Goal: Task Accomplishment & Management: Complete application form

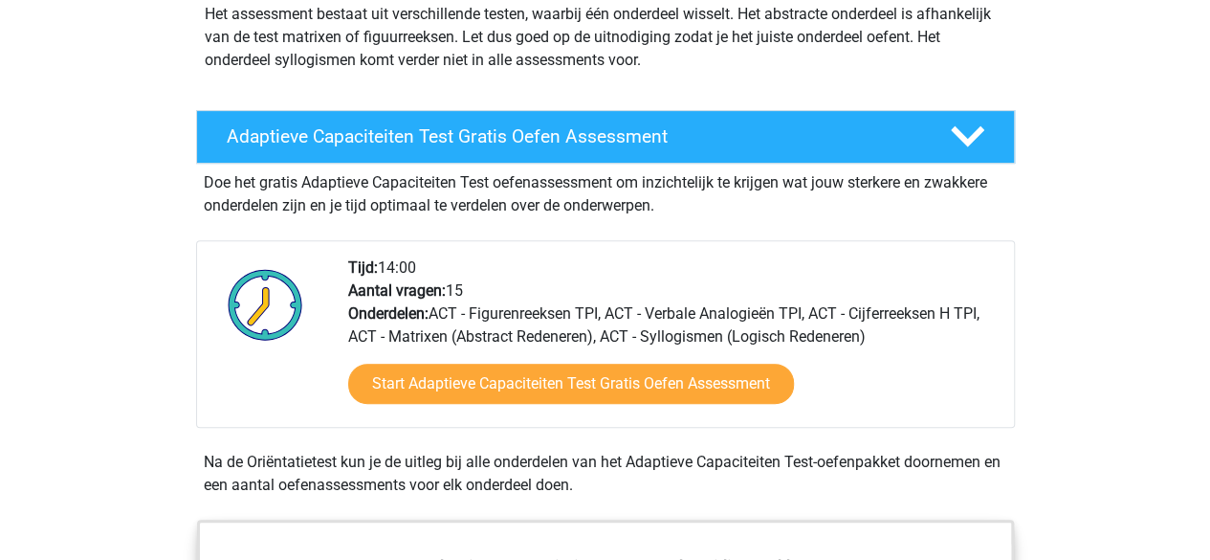
scroll to position [306, 0]
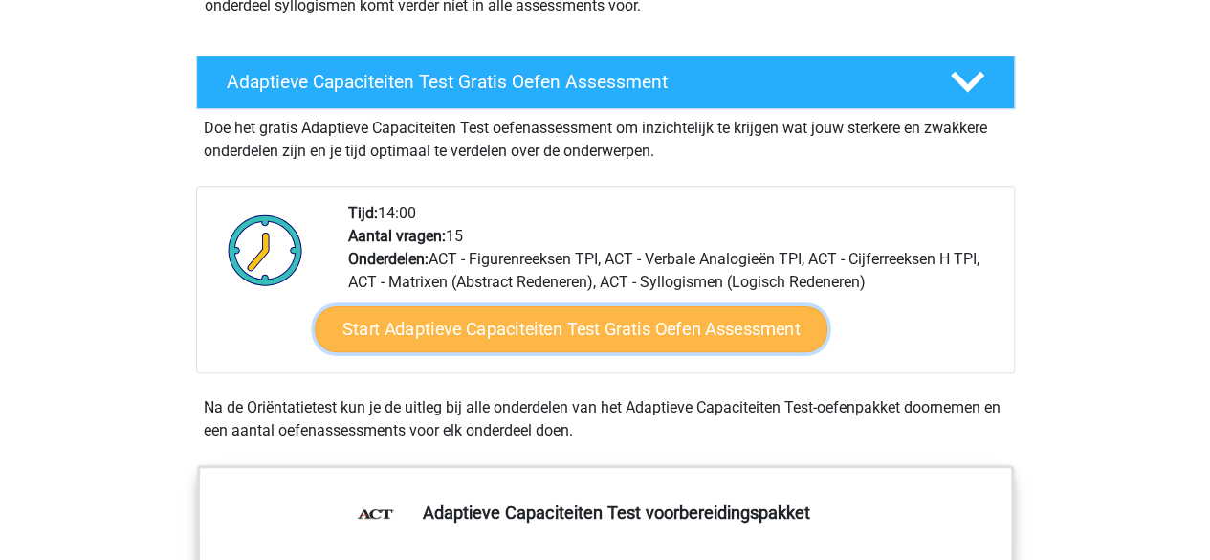
click at [513, 317] on link "Start Adaptieve Capaciteiten Test Gratis Oefen Assessment" at bounding box center [571, 329] width 513 height 46
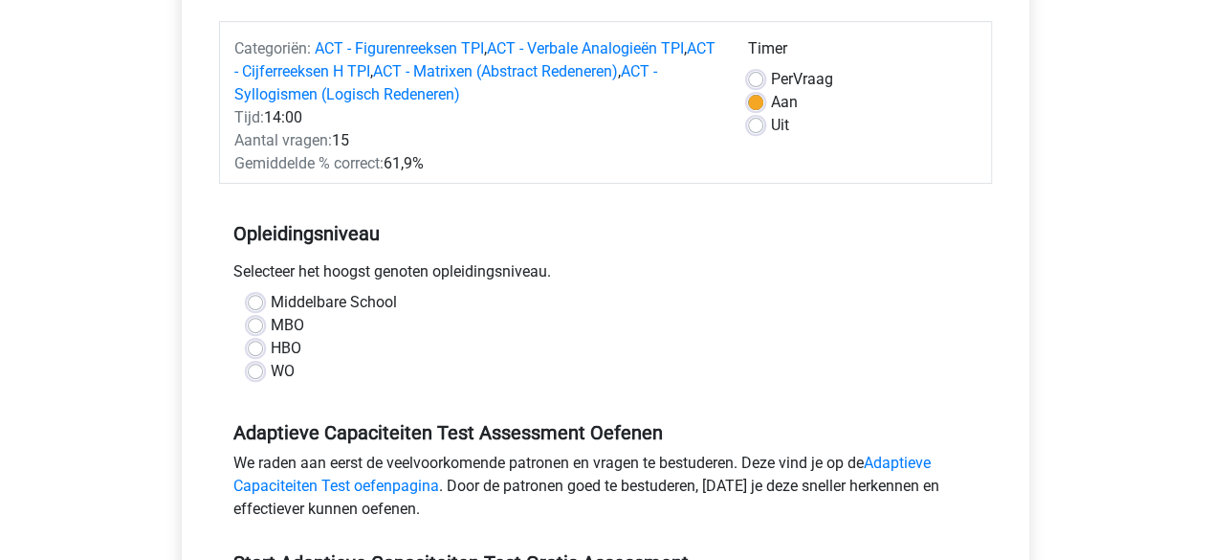
scroll to position [230, 0]
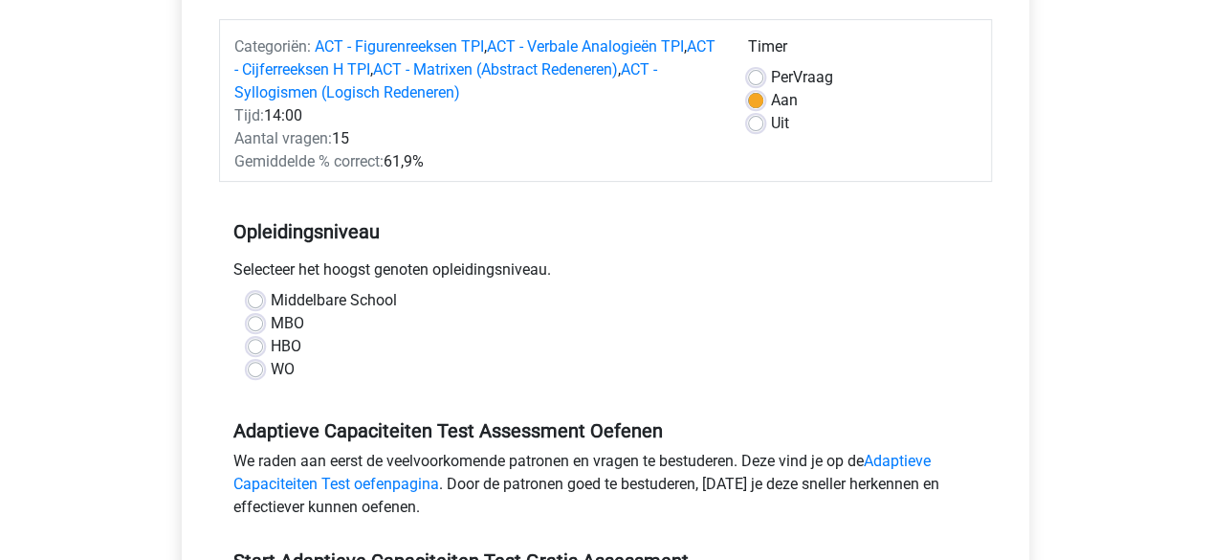
click at [271, 317] on label "MBO" at bounding box center [287, 323] width 33 height 23
click at [259, 317] on input "MBO" at bounding box center [255, 321] width 15 height 19
radio input "true"
click at [161, 338] on div "Adaptieve Capaciteiten Test Gratis Oefen Assessment Categoriën: ACT - Figurenre…" at bounding box center [605, 356] width 893 height 918
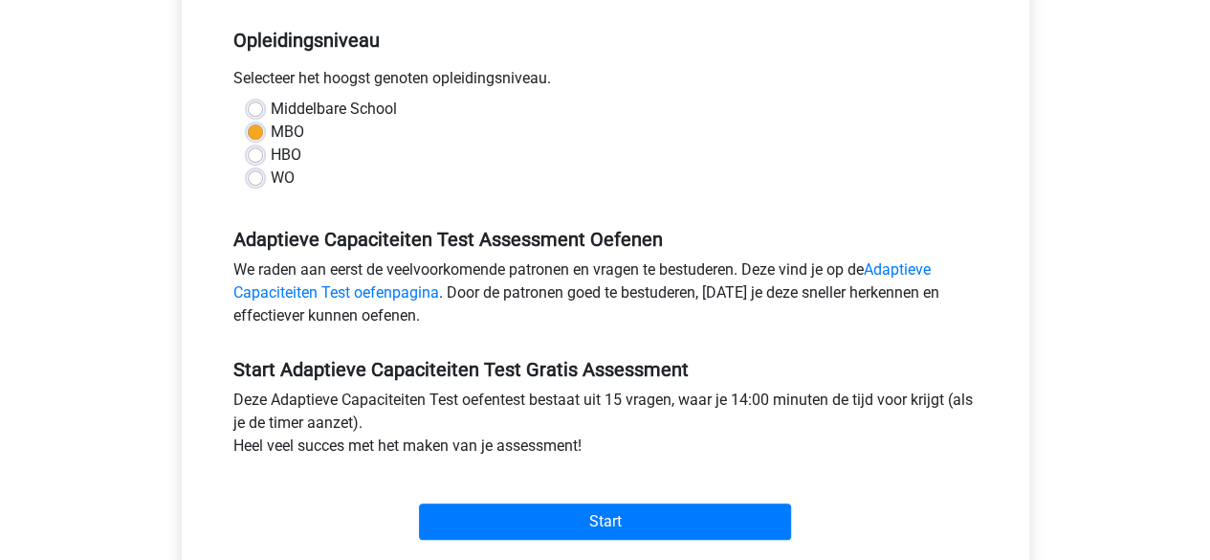
scroll to position [459, 0]
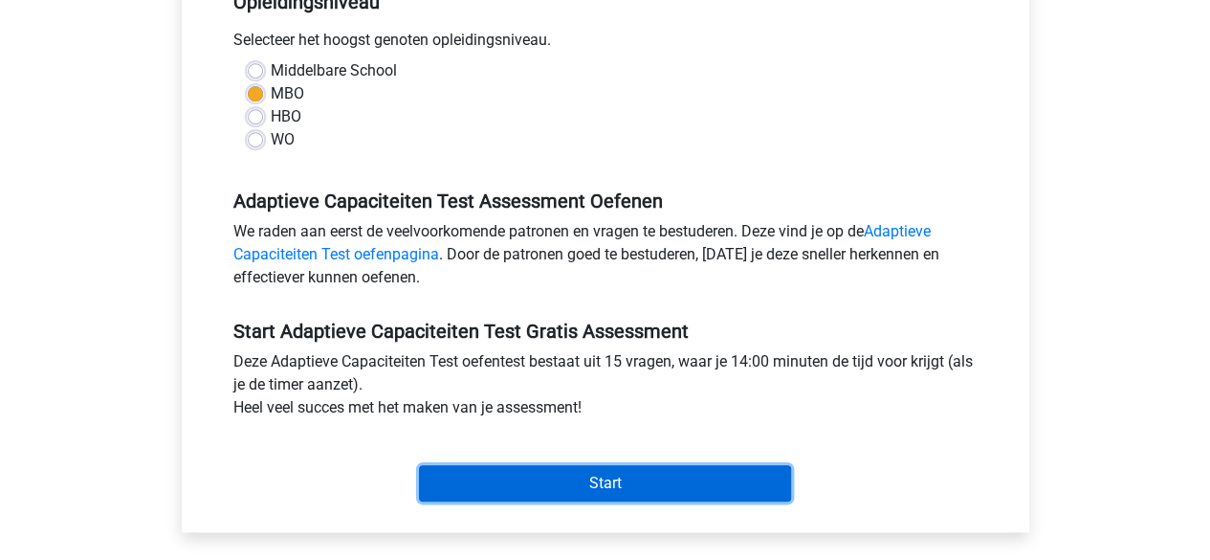
click at [516, 474] on input "Start" at bounding box center [605, 483] width 372 height 36
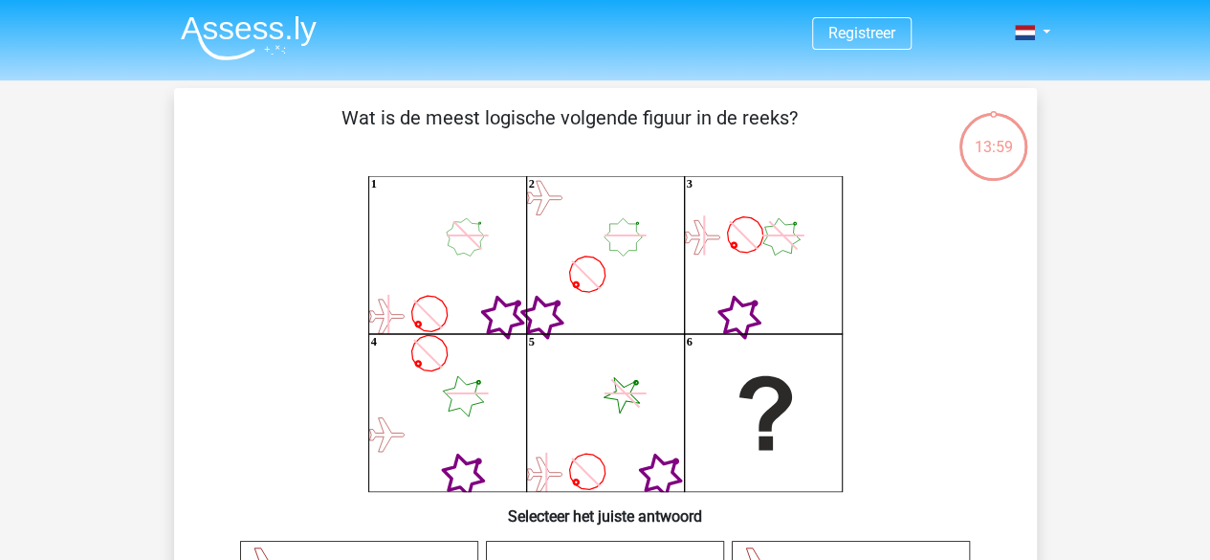
click at [321, 445] on icon "1 2 3 4 5 6" at bounding box center [605, 334] width 771 height 316
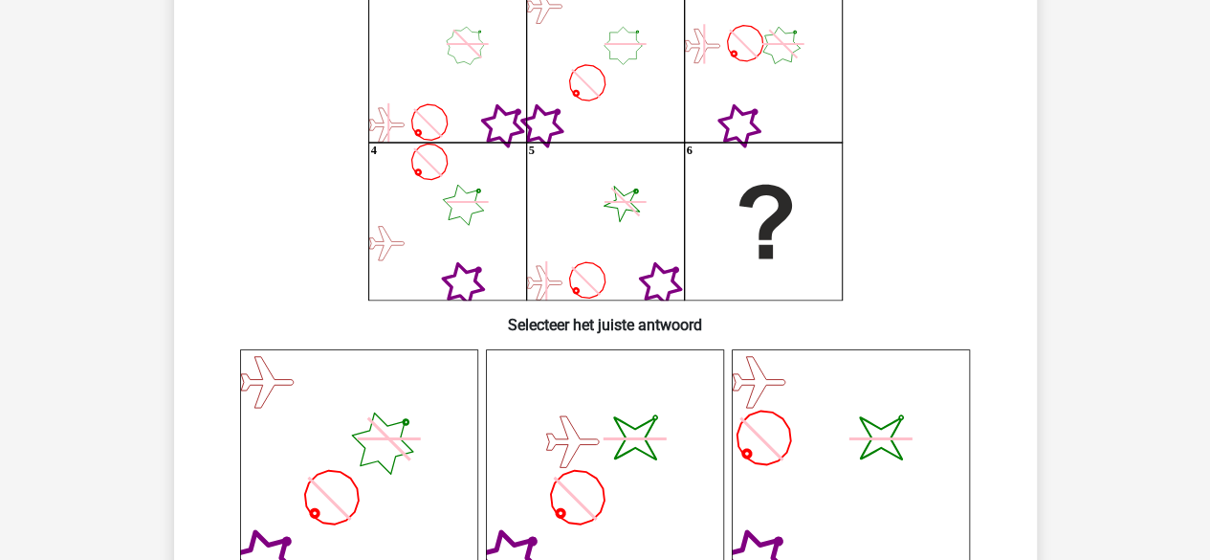
scroll to position [153, 0]
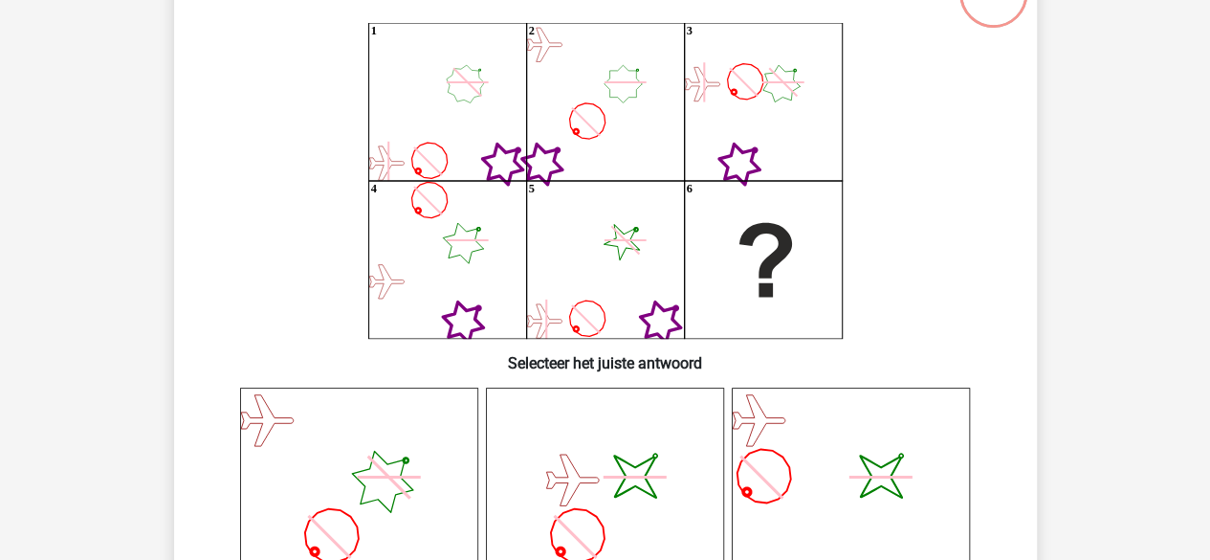
click at [245, 271] on icon "1 2 3 4 5 6" at bounding box center [605, 181] width 771 height 316
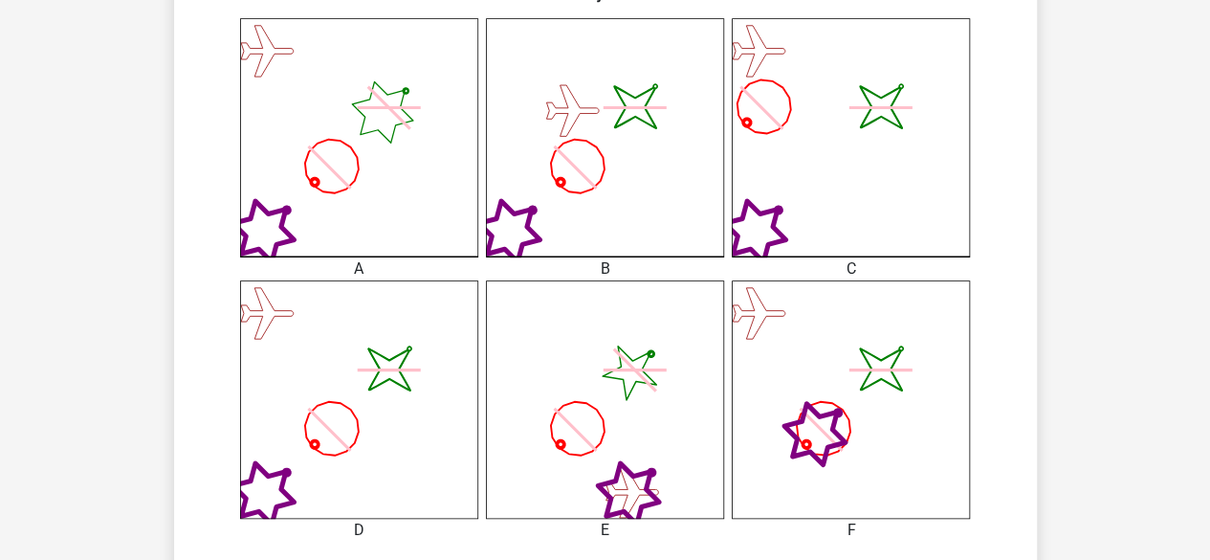
scroll to position [536, 0]
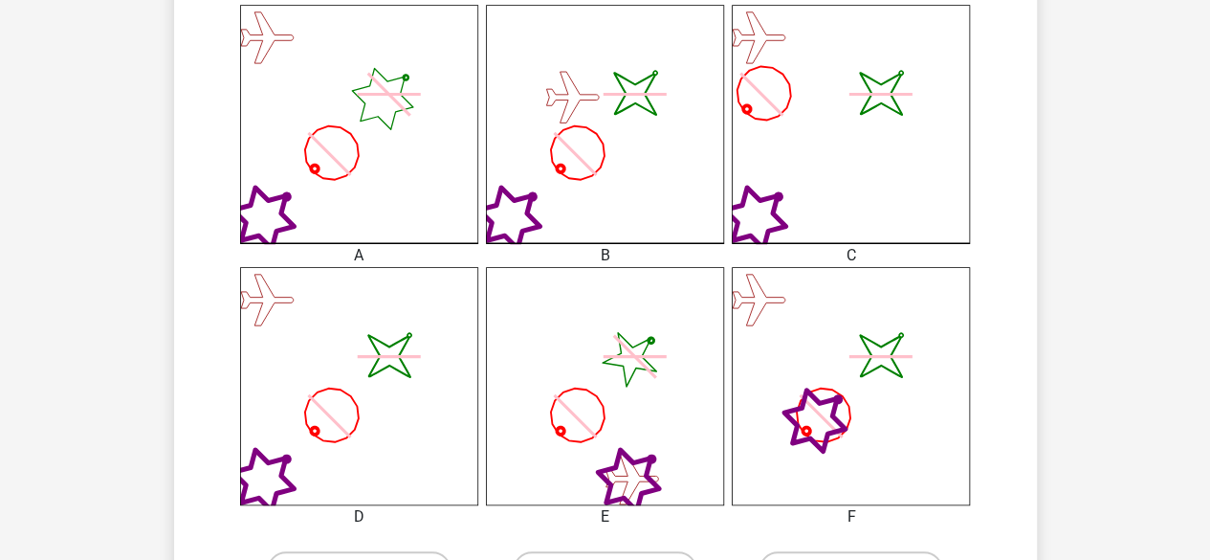
click at [784, 175] on icon "image/svg+xml" at bounding box center [851, 124] width 238 height 238
click at [1086, 241] on div "Registreer" at bounding box center [605, 371] width 1210 height 1815
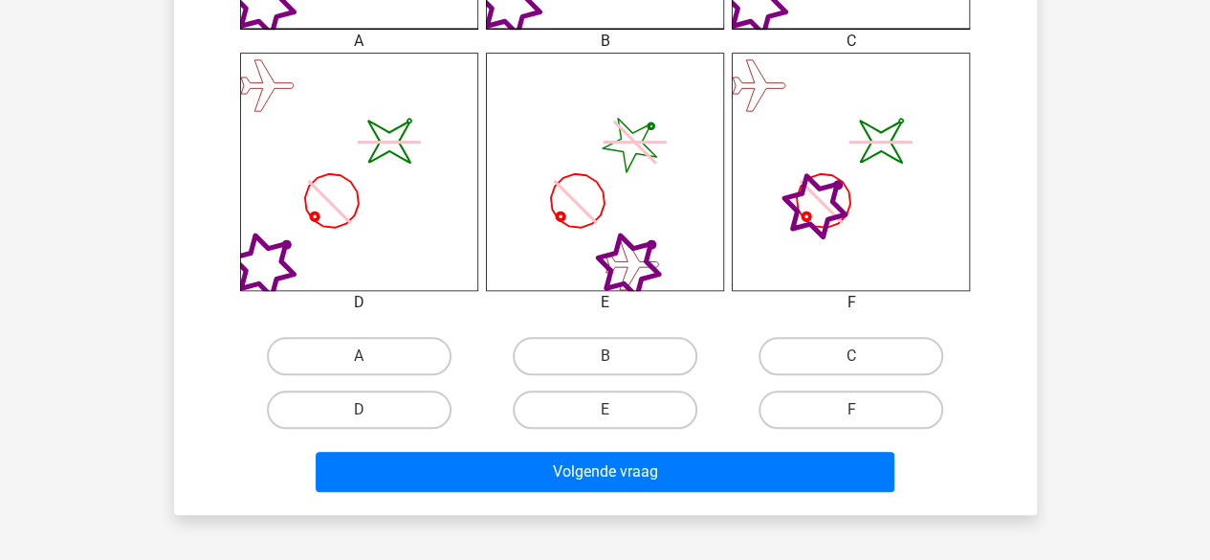
scroll to position [765, 0]
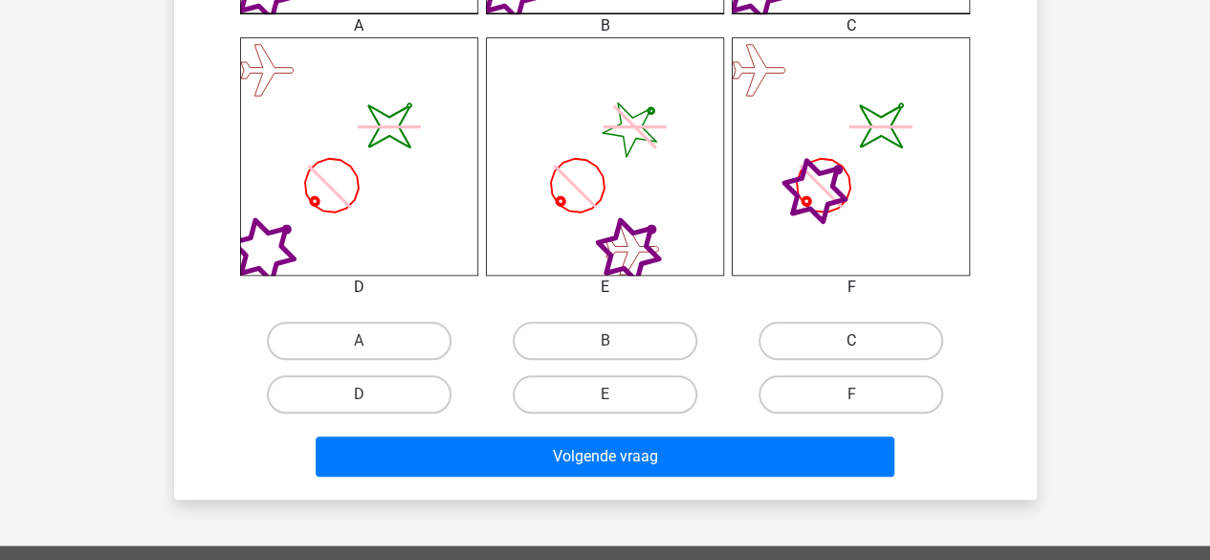
click at [802, 339] on label "C" at bounding box center [850, 340] width 185 height 38
click at [851, 340] on input "C" at bounding box center [857, 346] width 12 height 12
radio input "true"
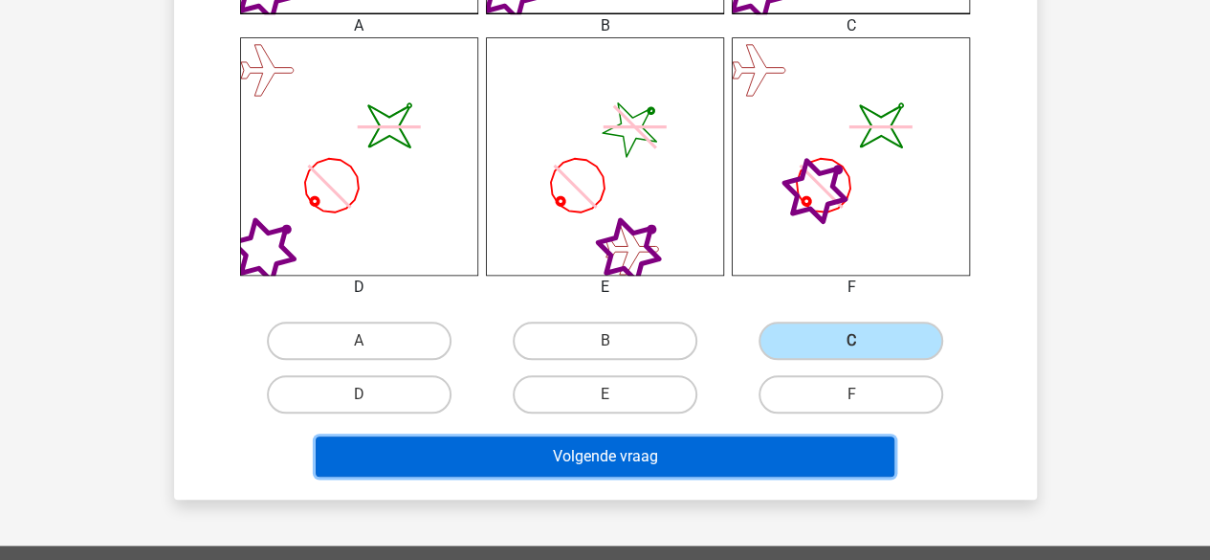
click at [674, 453] on button "Volgende vraag" at bounding box center [605, 456] width 579 height 40
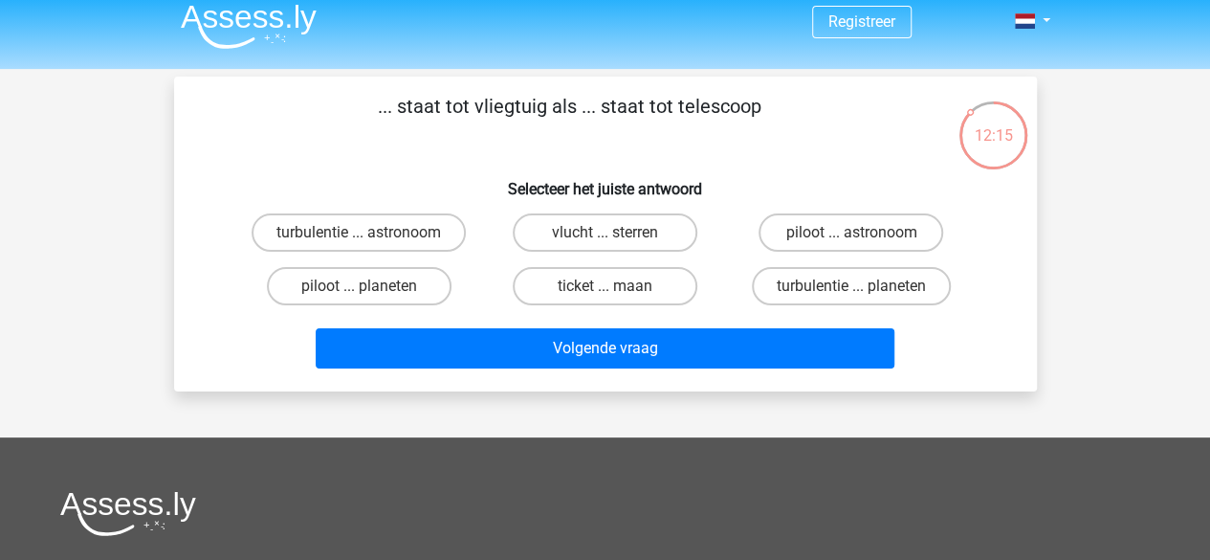
scroll to position [0, 0]
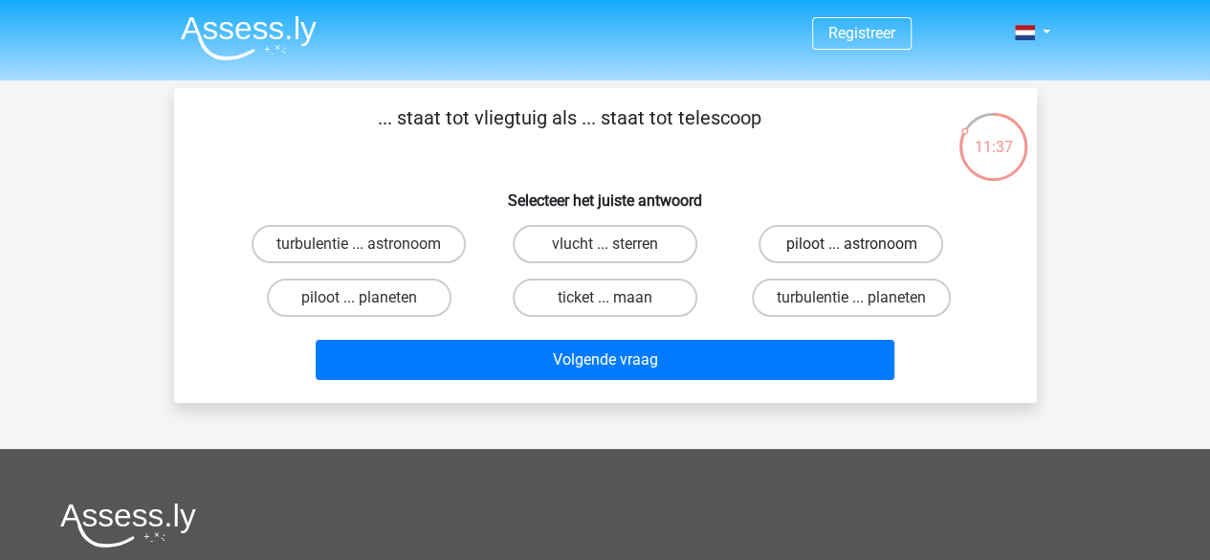
click at [845, 246] on label "piloot ... astronoom" at bounding box center [850, 244] width 185 height 38
click at [851, 246] on input "piloot ... astronoom" at bounding box center [857, 250] width 12 height 12
radio input "true"
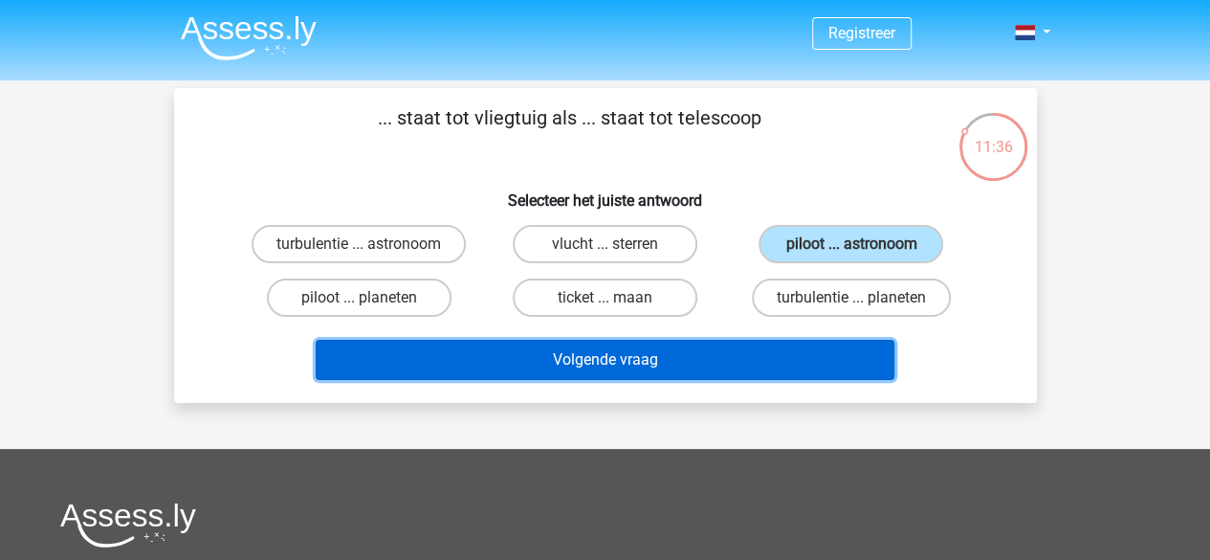
click at [673, 358] on button "Volgende vraag" at bounding box center [605, 360] width 579 height 40
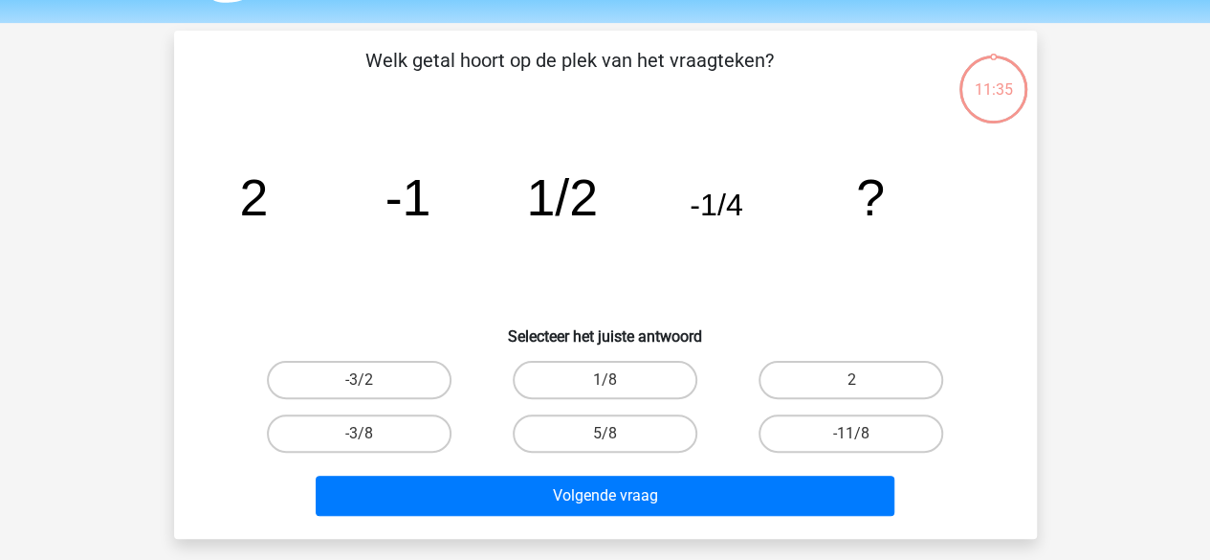
scroll to position [88, 0]
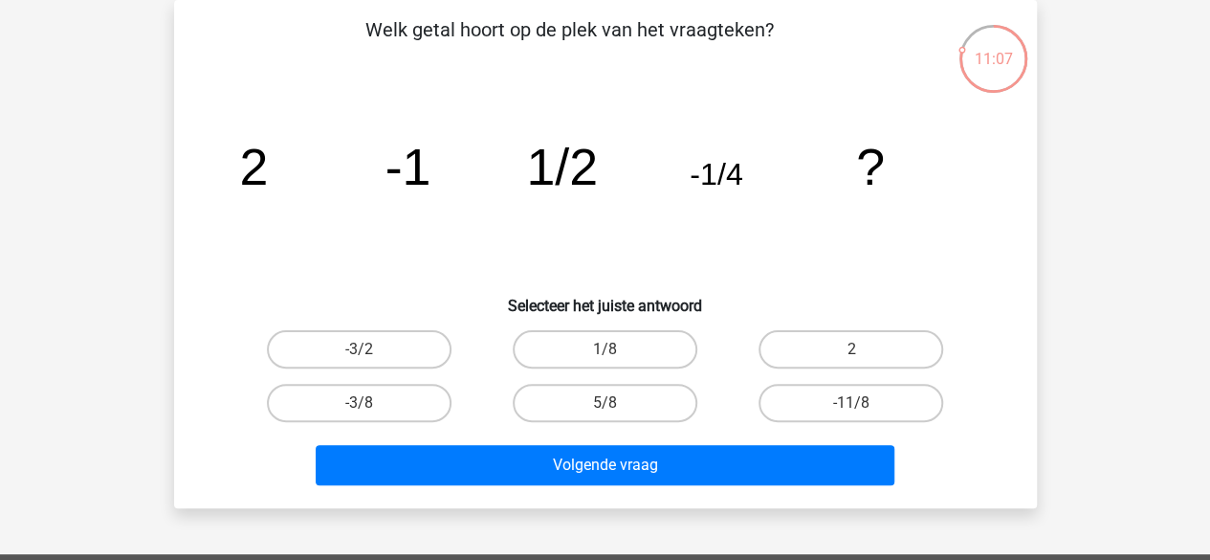
click at [673, 358] on label "1/8" at bounding box center [605, 349] width 185 height 38
click at [617, 358] on input "1/8" at bounding box center [610, 355] width 12 height 12
radio input "true"
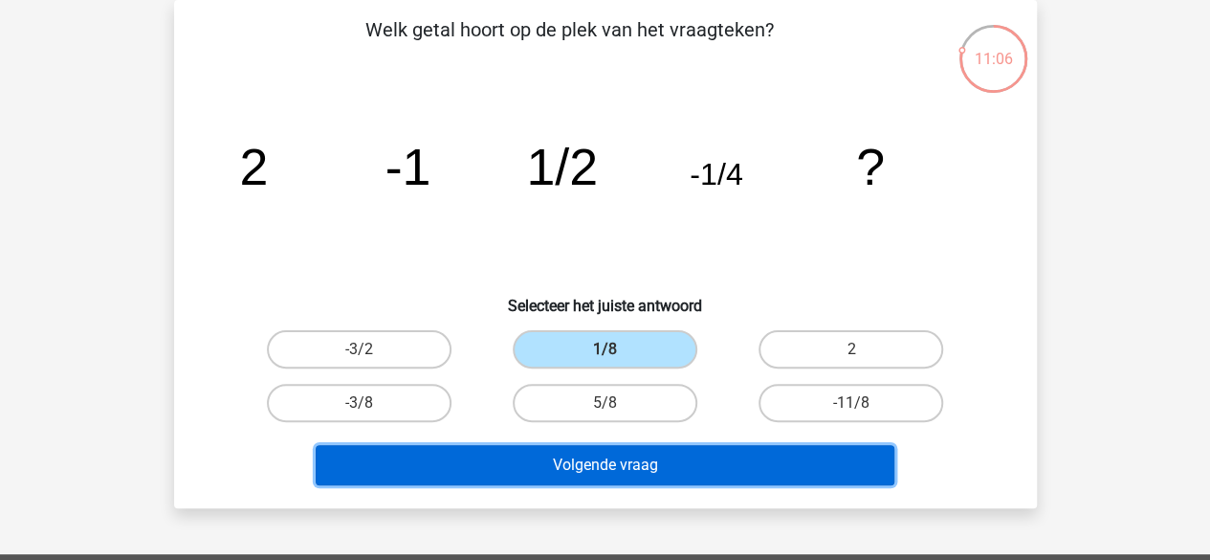
click at [668, 451] on button "Volgende vraag" at bounding box center [605, 465] width 579 height 40
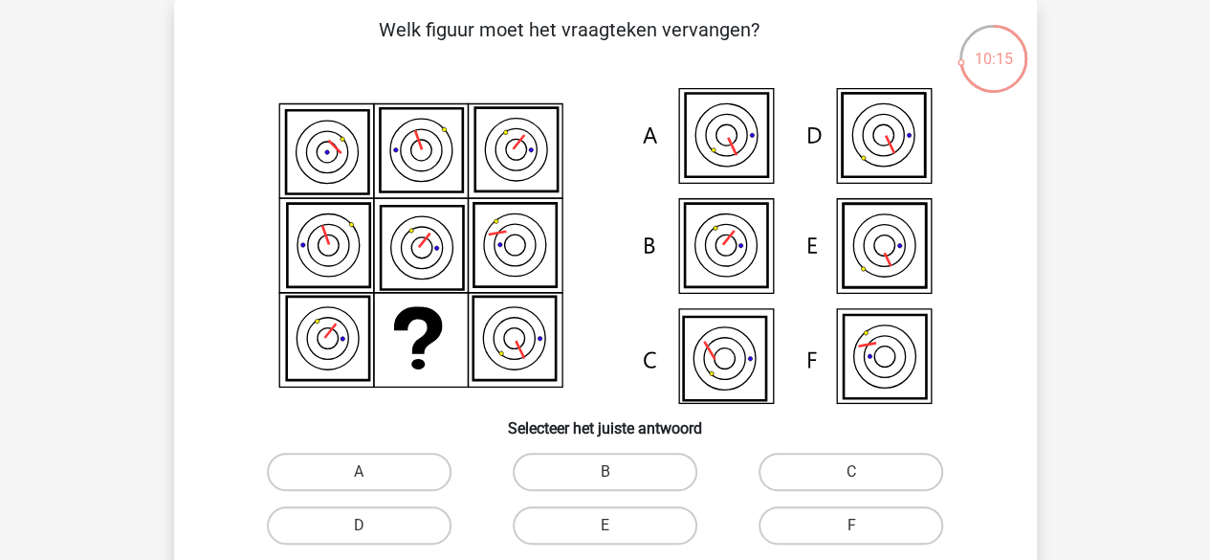
click at [874, 343] on icon at bounding box center [866, 344] width 15 height 3
click at [838, 517] on label "F" at bounding box center [850, 525] width 185 height 38
click at [851, 525] on input "F" at bounding box center [857, 531] width 12 height 12
radio input "true"
click at [1039, 506] on div "10:13 Vraag 4 van de 15 Categorie: Adaptieve Capaciteiten Test gratis oefen ass…" at bounding box center [605, 315] width 893 height 630
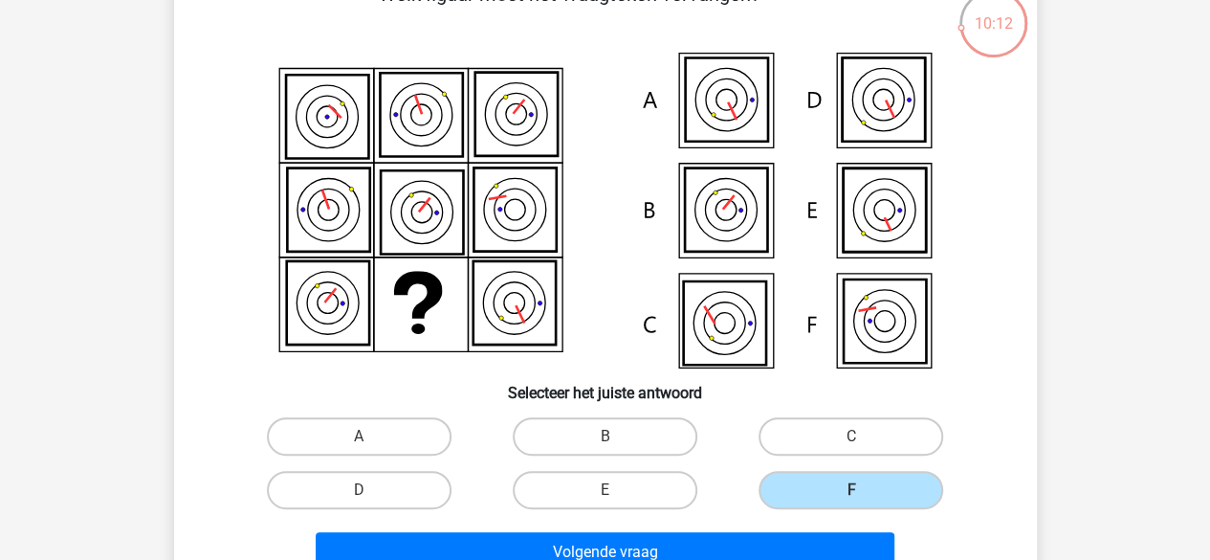
scroll to position [126, 0]
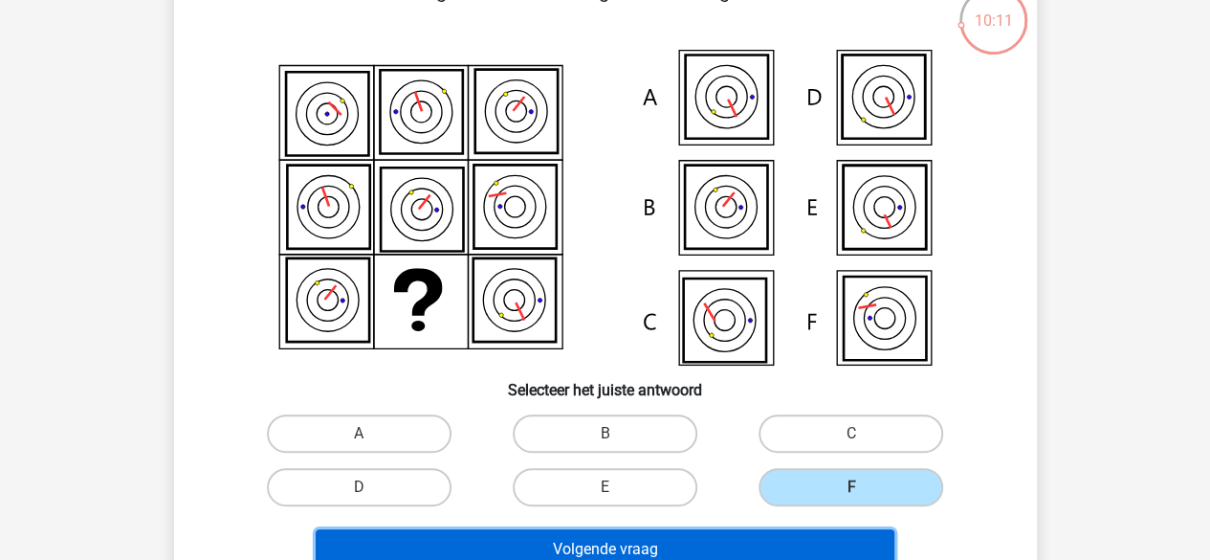
click at [847, 543] on button "Volgende vraag" at bounding box center [605, 549] width 579 height 40
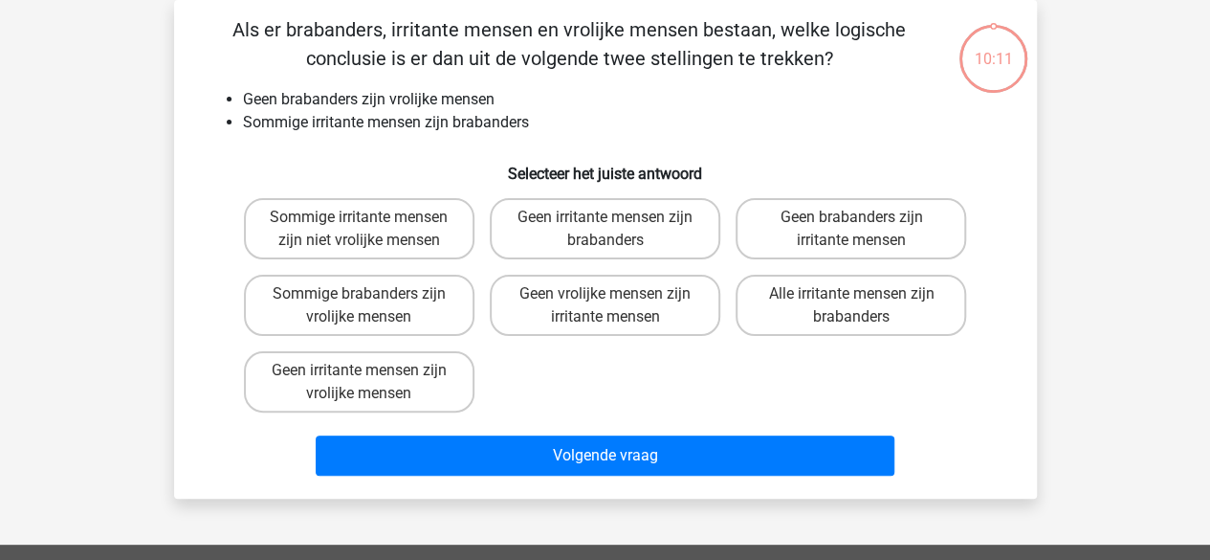
scroll to position [88, 0]
click at [427, 315] on label "Sommige brabanders zijn vrolijke mensen" at bounding box center [359, 304] width 230 height 61
click at [371, 306] on input "Sommige brabanders zijn vrolijke mensen" at bounding box center [365, 300] width 12 height 12
radio input "true"
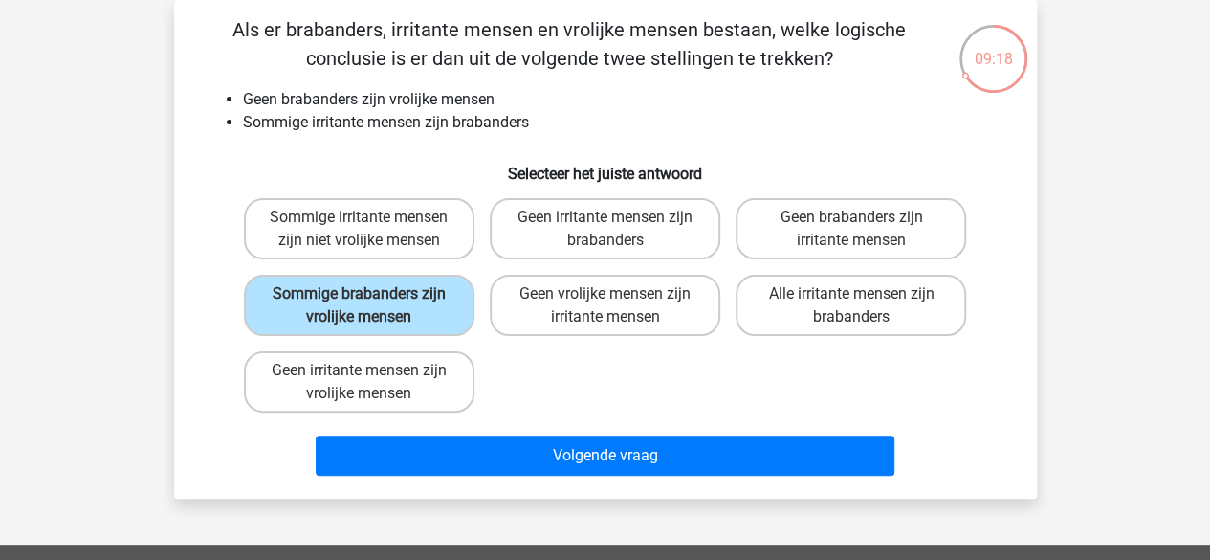
click at [532, 430] on div "Volgende vraag" at bounding box center [605, 451] width 801 height 63
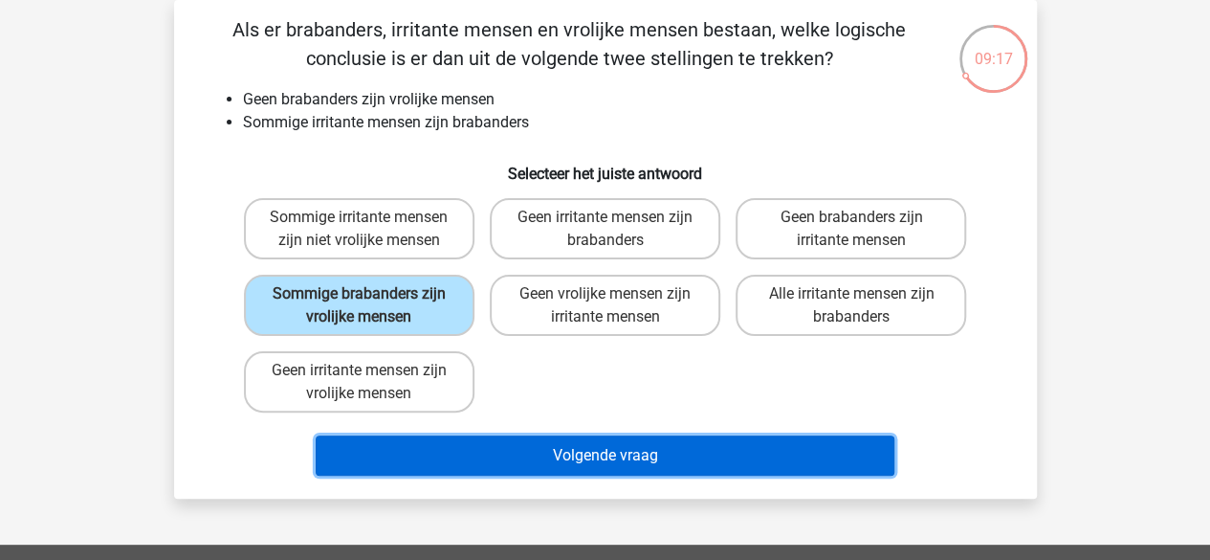
click at [538, 440] on button "Volgende vraag" at bounding box center [605, 455] width 579 height 40
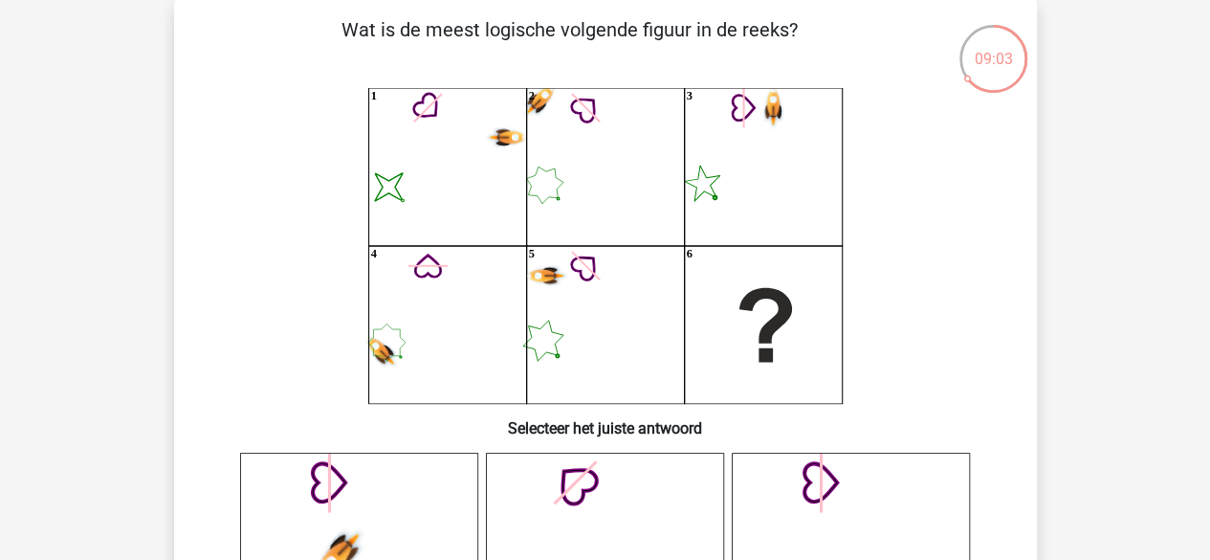
click at [243, 305] on icon "image/svg+xml 1 2 3 4 5 6" at bounding box center [605, 246] width 771 height 316
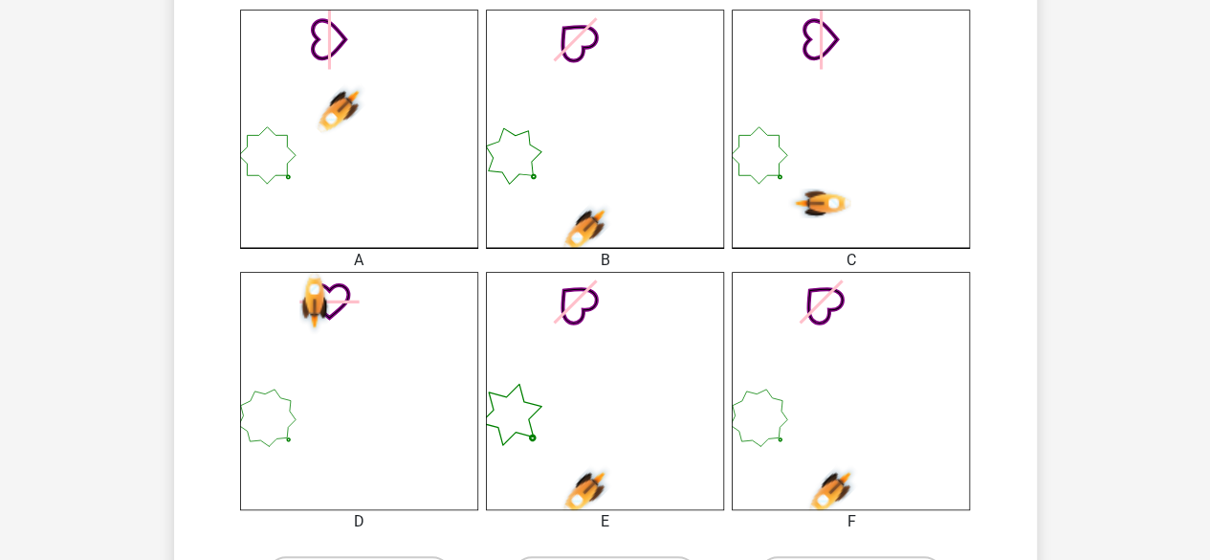
scroll to position [536, 0]
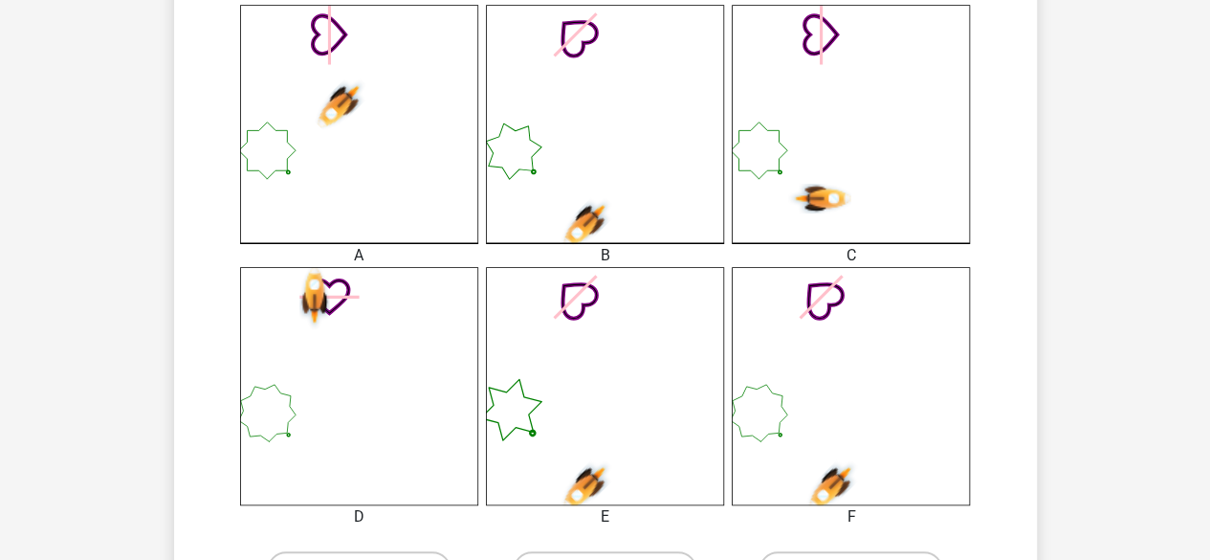
click at [532, 369] on icon at bounding box center [605, 386] width 238 height 238
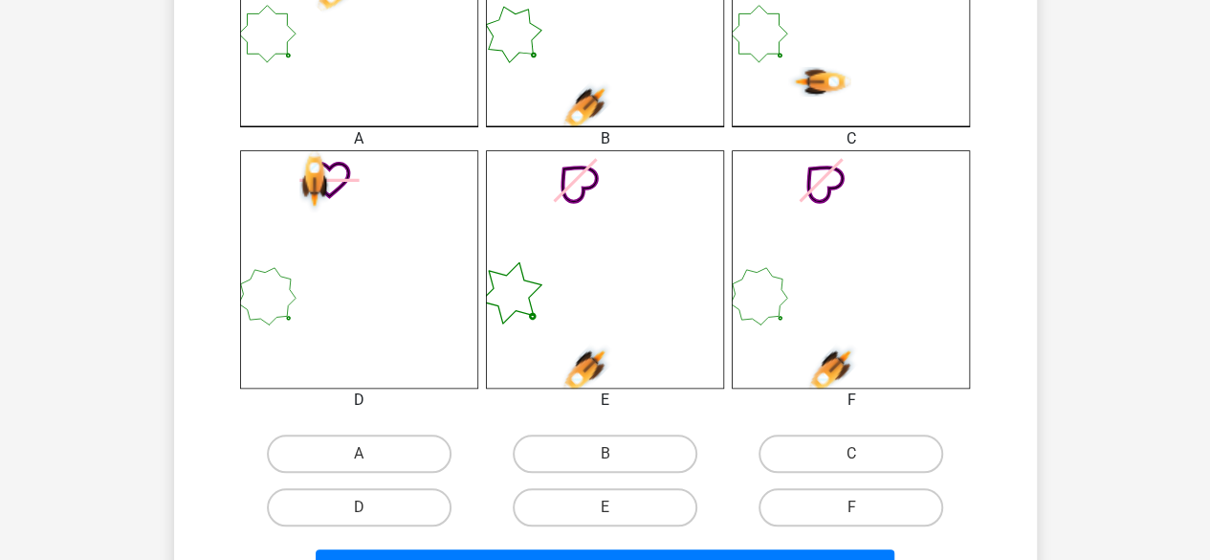
scroll to position [689, 0]
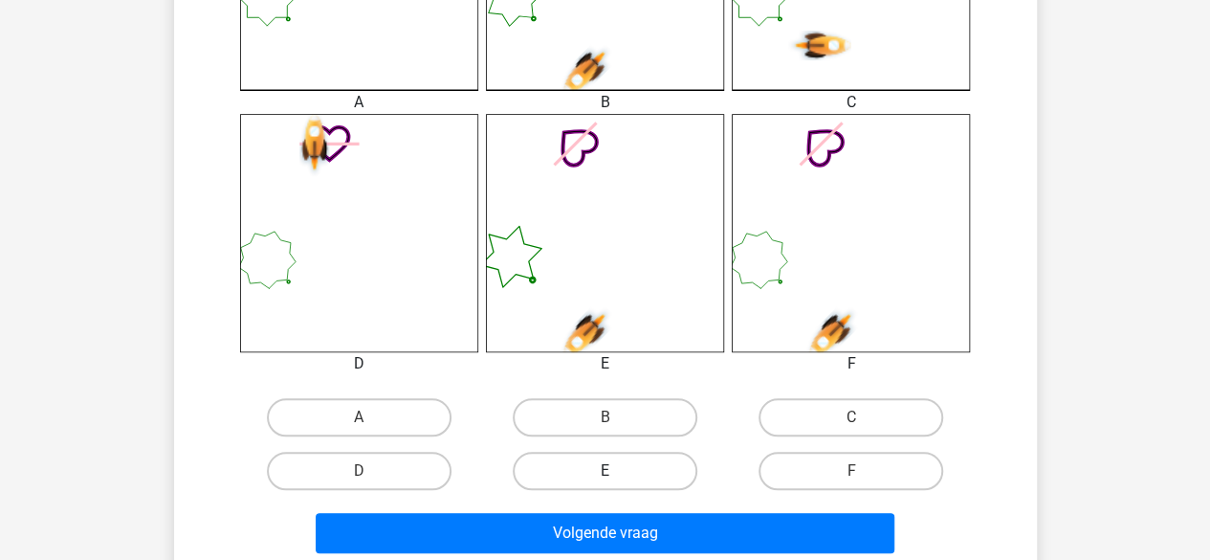
click at [621, 469] on label "E" at bounding box center [605, 470] width 185 height 38
click at [617, 471] on input "E" at bounding box center [610, 477] width 12 height 12
radio input "true"
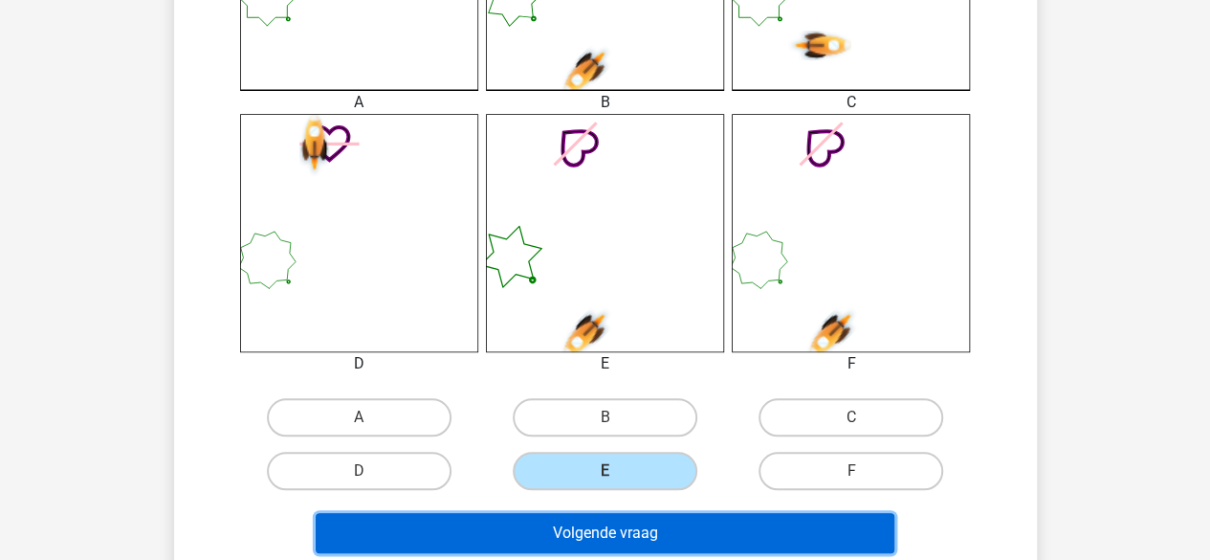
click at [638, 533] on button "Volgende vraag" at bounding box center [605, 533] width 579 height 40
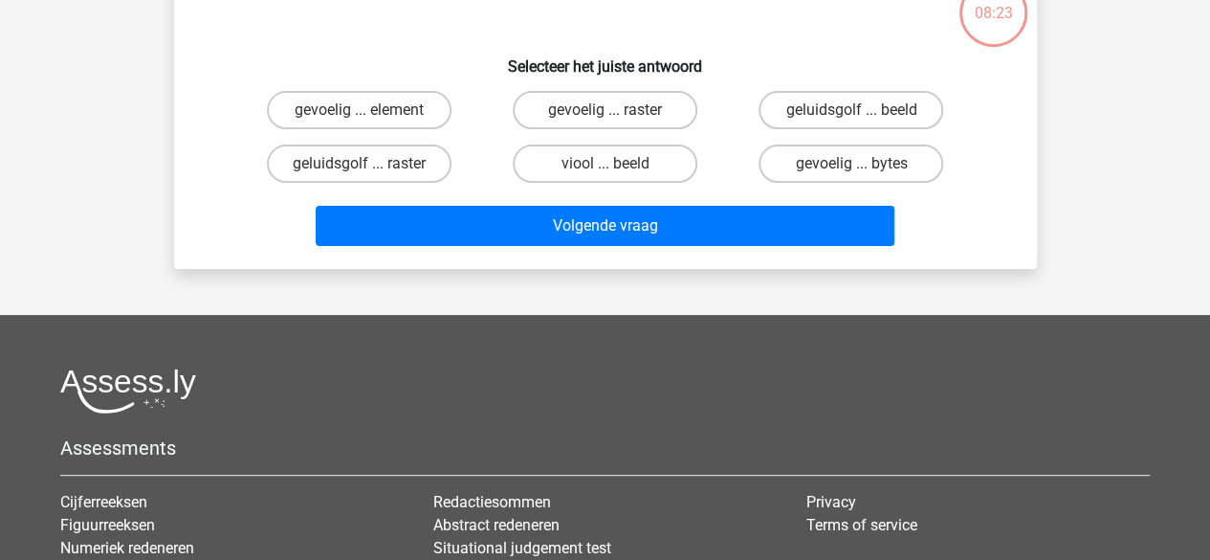
scroll to position [88, 0]
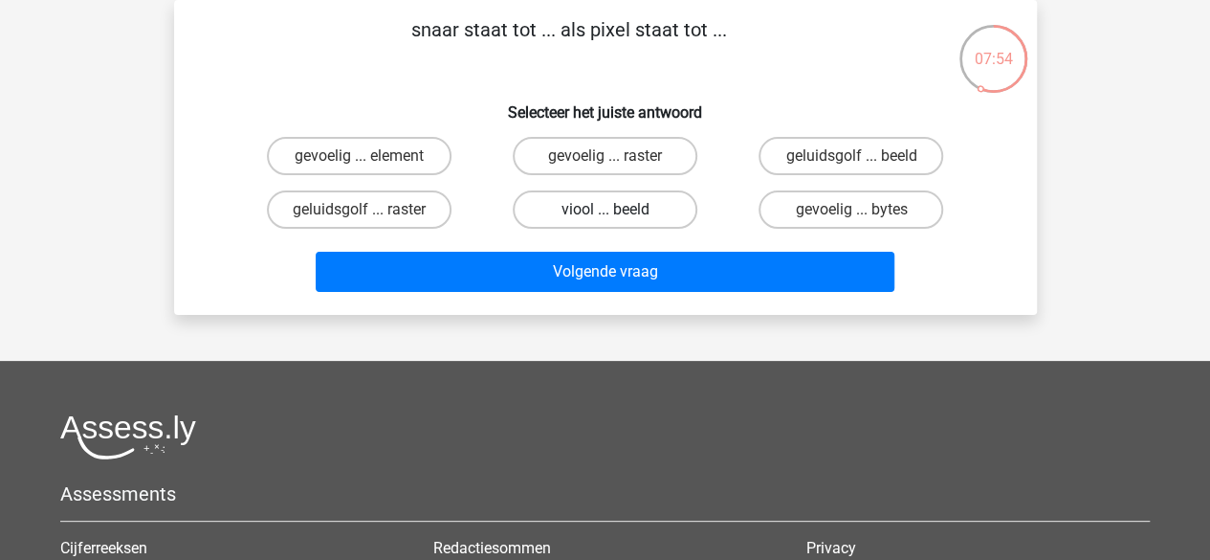
click at [607, 208] on label "viool ... beeld" at bounding box center [605, 209] width 185 height 38
click at [607, 209] on input "viool ... beeld" at bounding box center [610, 215] width 12 height 12
radio input "true"
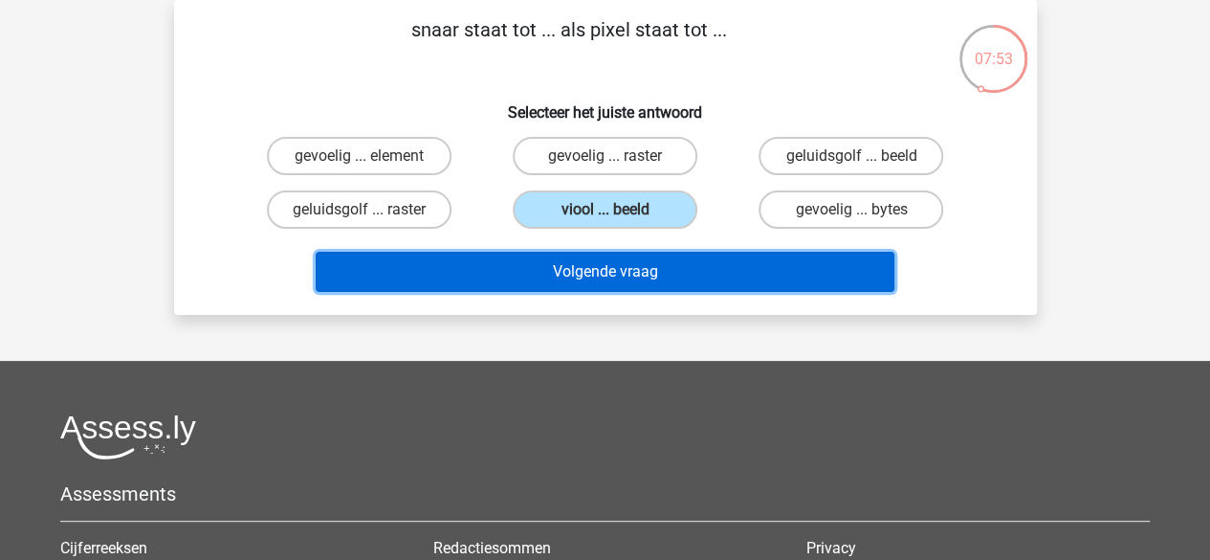
click at [639, 274] on button "Volgende vraag" at bounding box center [605, 272] width 579 height 40
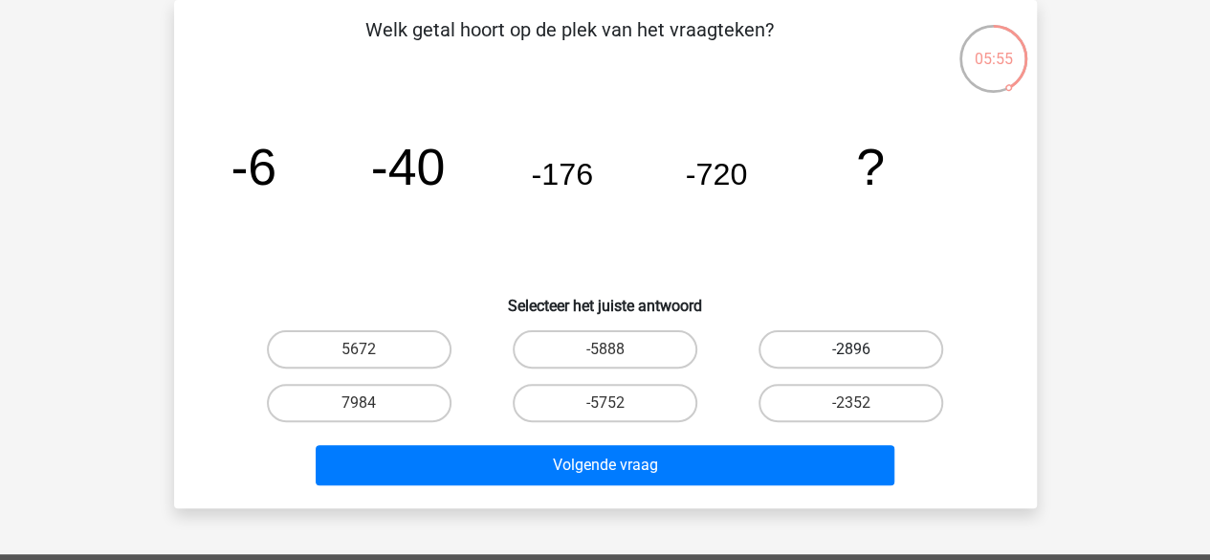
click at [790, 365] on label "-2896" at bounding box center [850, 349] width 185 height 38
click at [851, 362] on input "-2896" at bounding box center [857, 355] width 12 height 12
radio input "true"
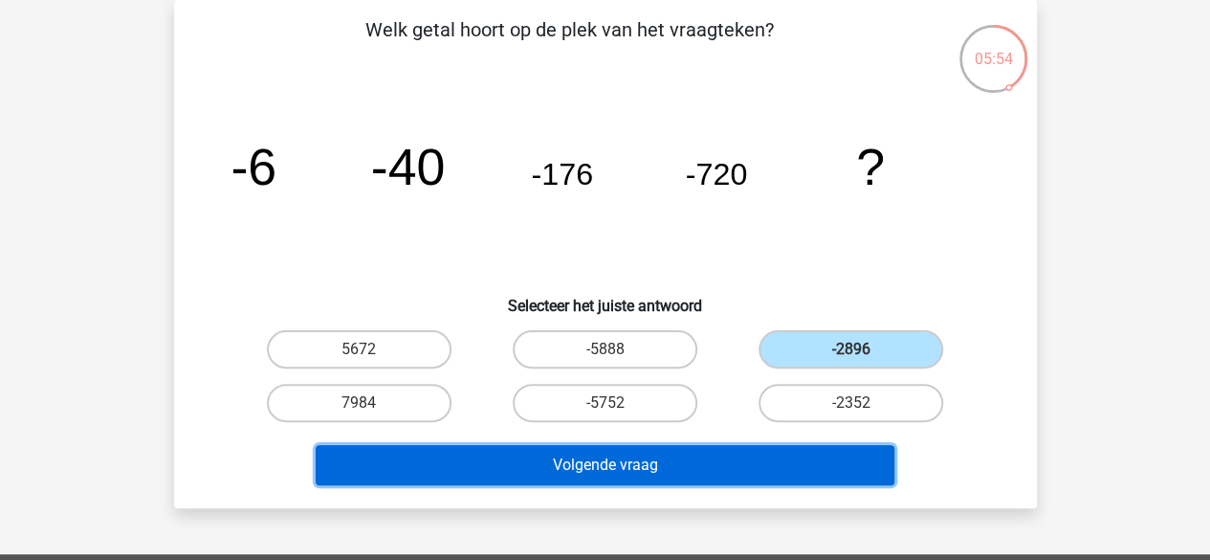
click at [660, 450] on button "Volgende vraag" at bounding box center [605, 465] width 579 height 40
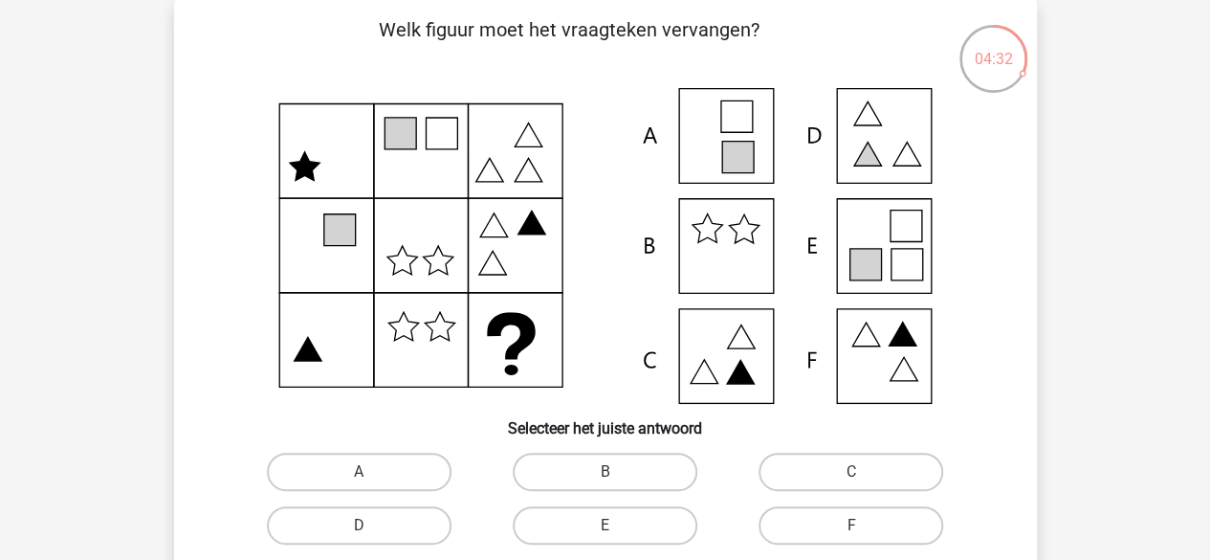
click at [362, 479] on input "A" at bounding box center [365, 478] width 12 height 12
radio input "true"
click at [604, 472] on input "B" at bounding box center [610, 478] width 12 height 12
radio input "true"
click at [851, 472] on input "C" at bounding box center [857, 478] width 12 height 12
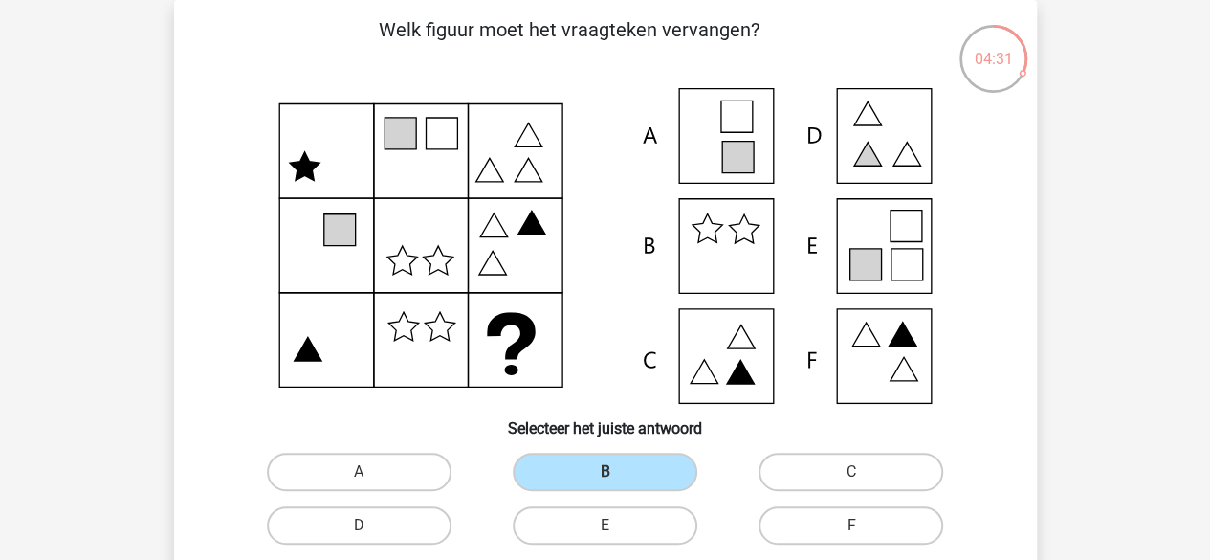
radio input "true"
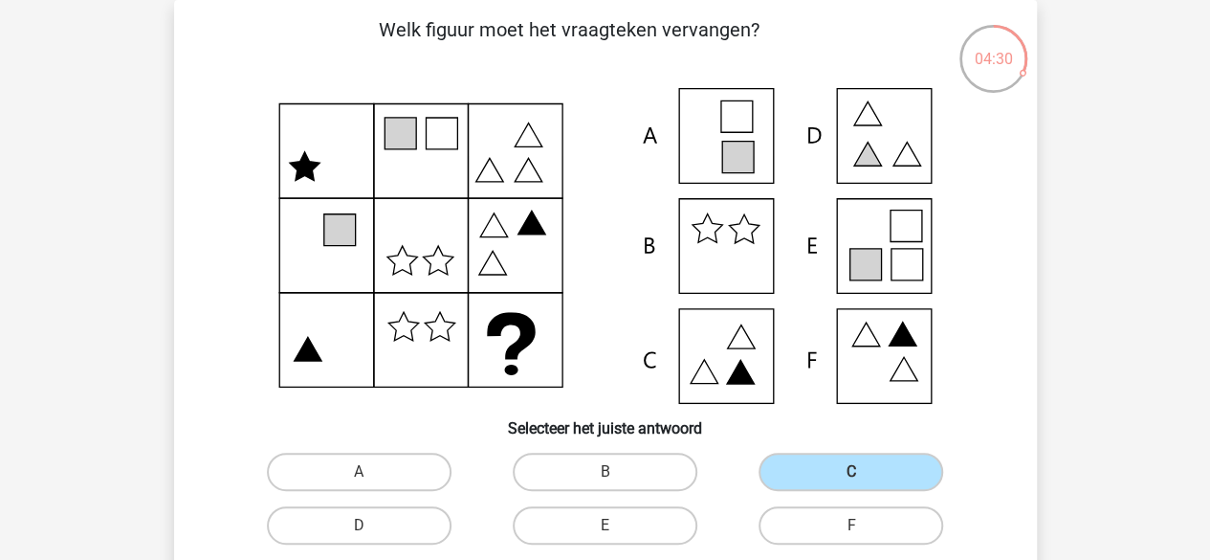
click at [604, 472] on input "B" at bounding box center [610, 478] width 12 height 12
radio input "true"
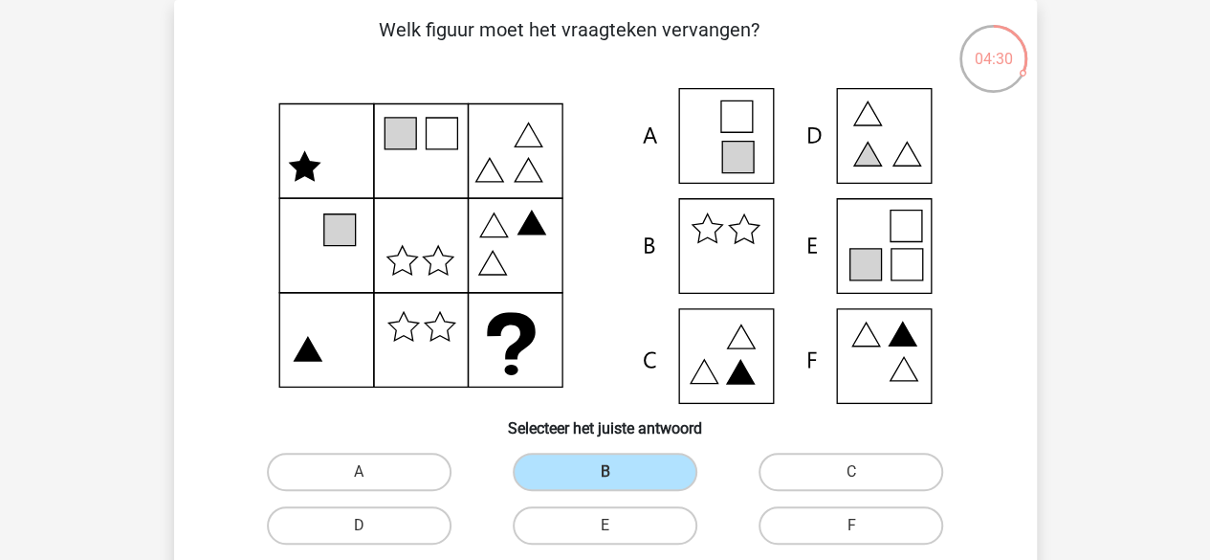
click at [359, 472] on input "A" at bounding box center [365, 478] width 12 height 12
radio input "true"
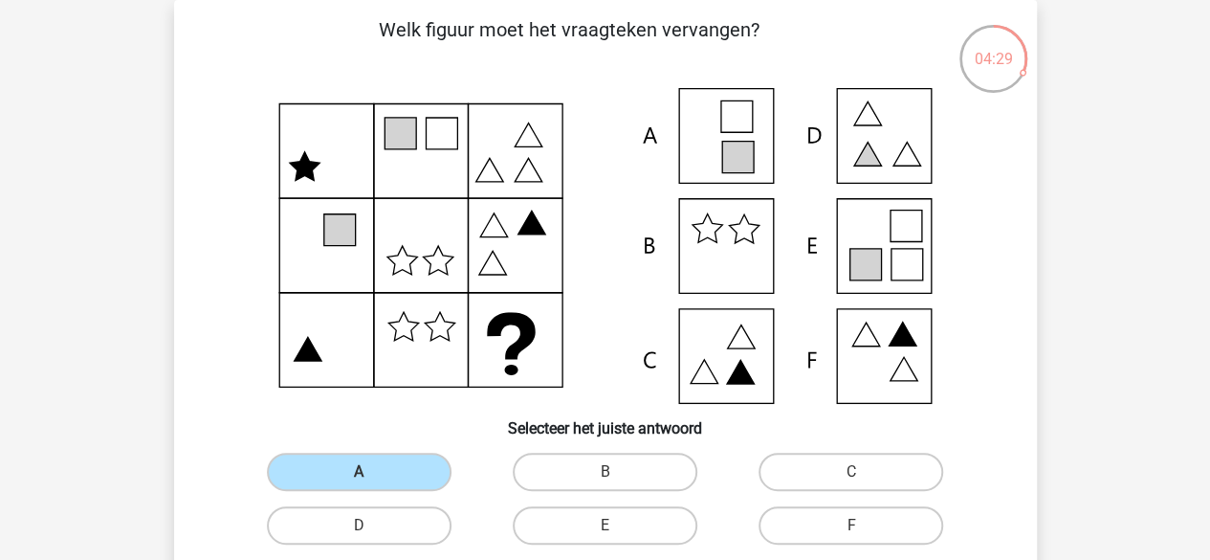
click at [362, 479] on input "A" at bounding box center [365, 478] width 12 height 12
click at [1109, 283] on div "Registreer" at bounding box center [605, 546] width 1210 height 1269
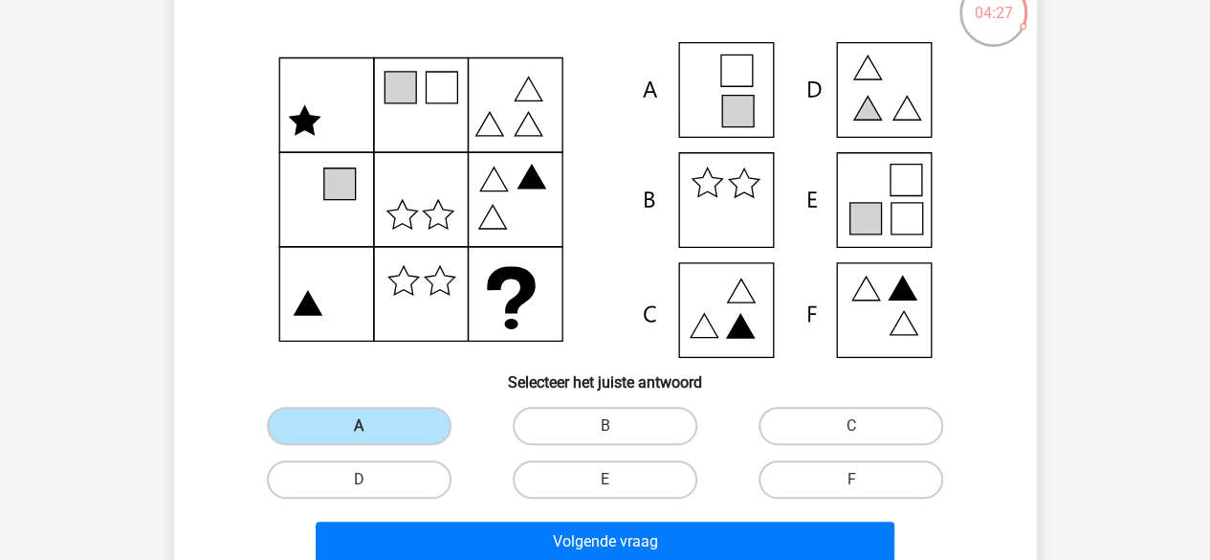
scroll to position [165, 0]
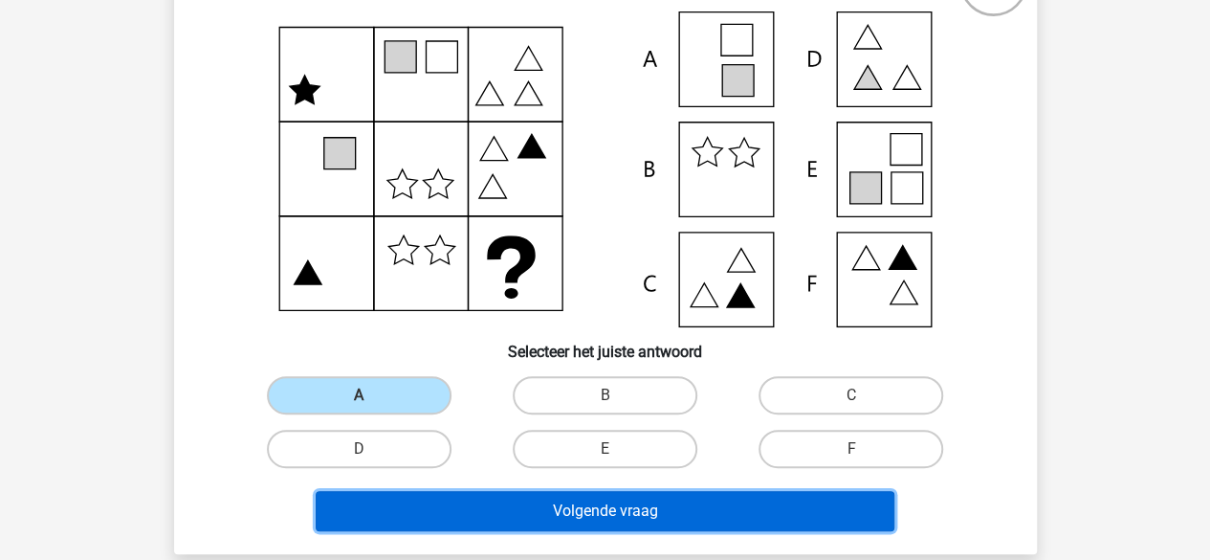
click at [561, 507] on button "Volgende vraag" at bounding box center [605, 511] width 579 height 40
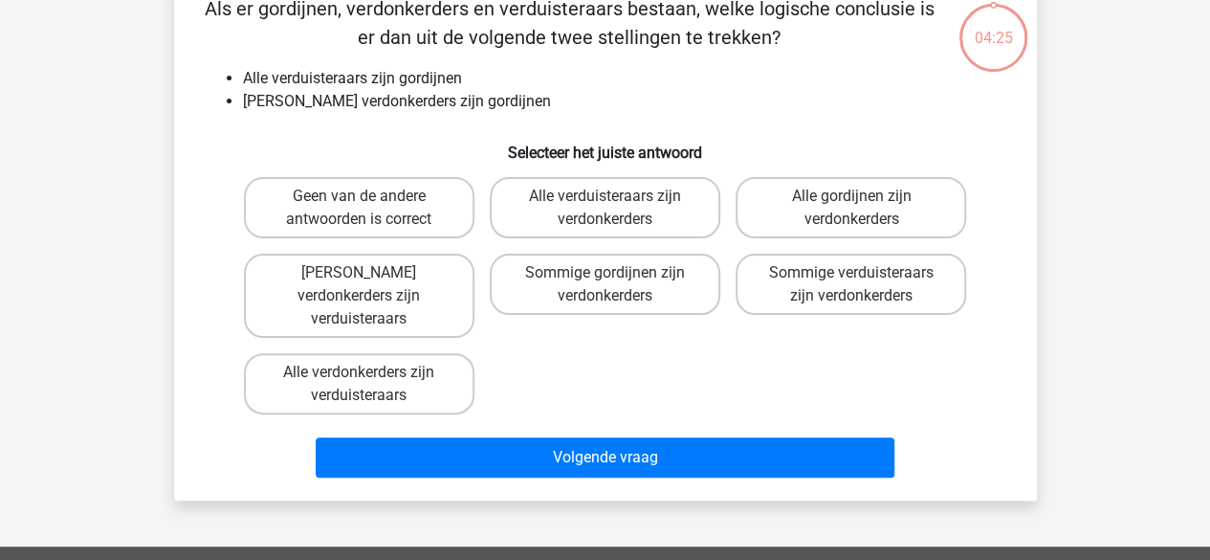
scroll to position [88, 0]
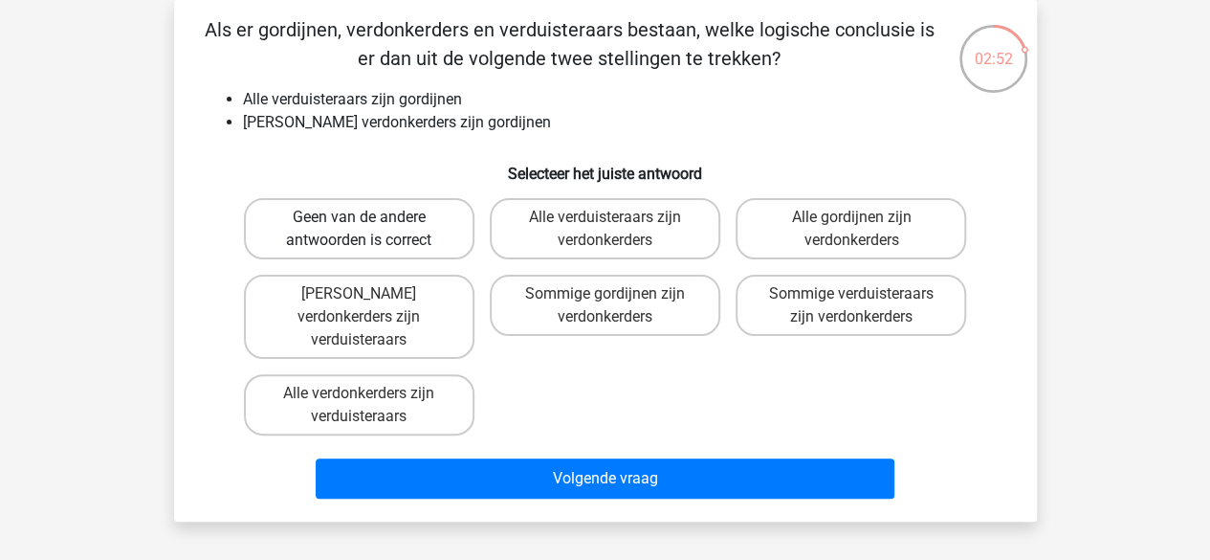
click at [421, 238] on label "Geen van de andere antwoorden is correct" at bounding box center [359, 228] width 230 height 61
click at [371, 230] on input "Geen van de andere antwoorden is correct" at bounding box center [365, 223] width 12 height 12
radio input "true"
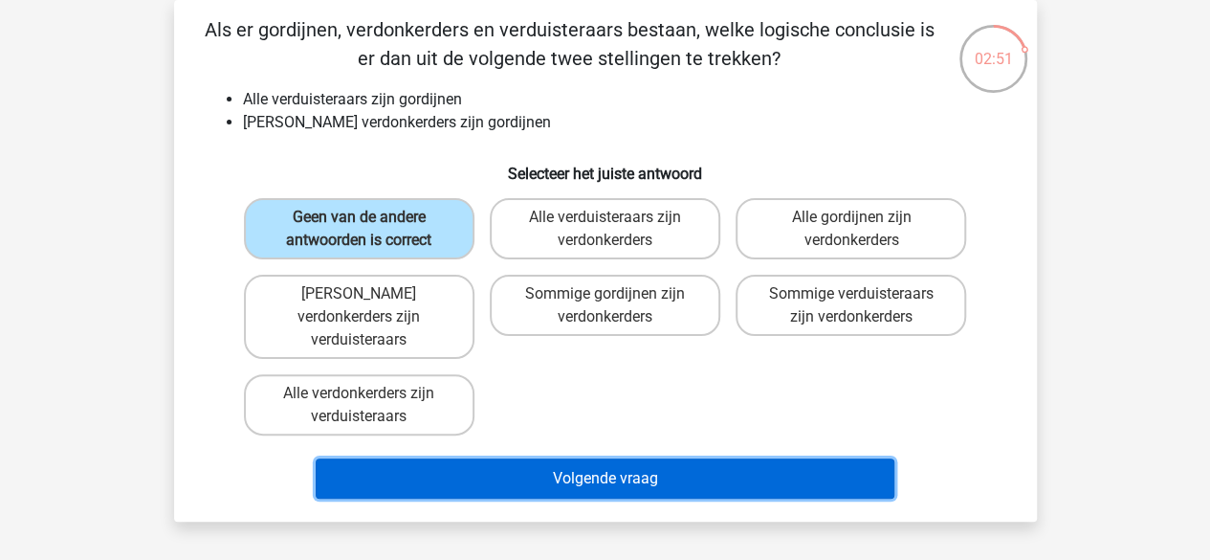
click at [461, 458] on button "Volgende vraag" at bounding box center [605, 478] width 579 height 40
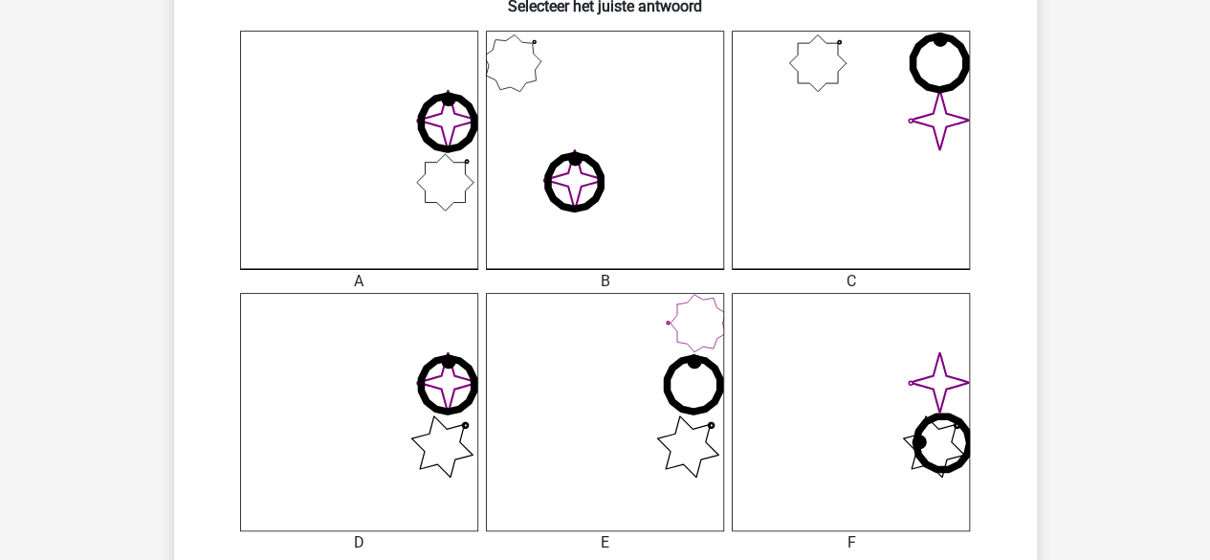
scroll to position [508, 0]
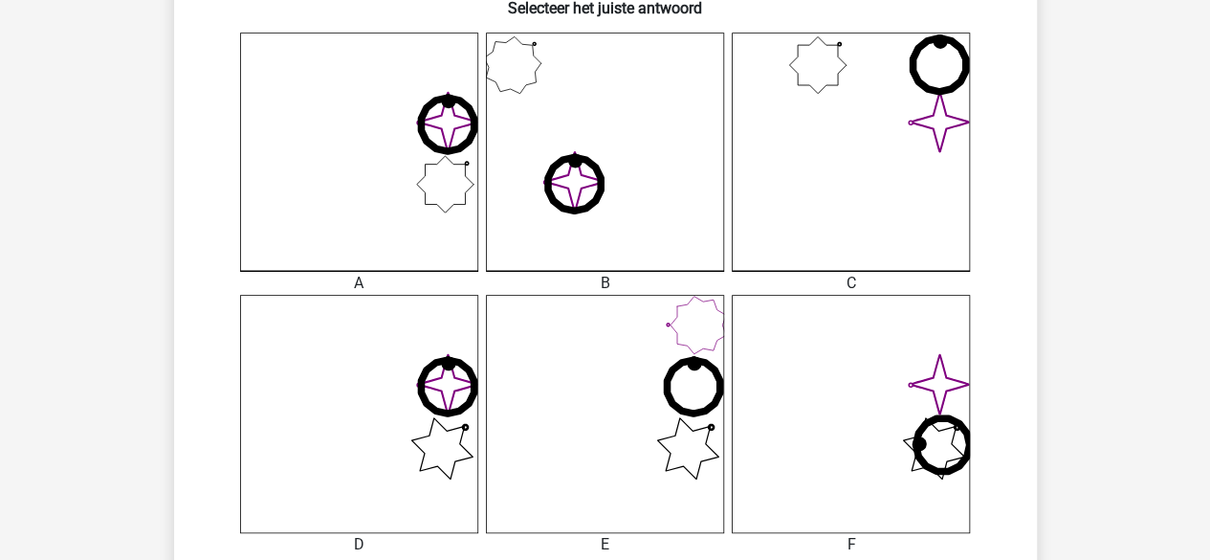
click at [314, 439] on icon "image/svg+xml" at bounding box center [359, 414] width 238 height 238
click at [1108, 401] on div "Registreer" at bounding box center [605, 399] width 1210 height 1815
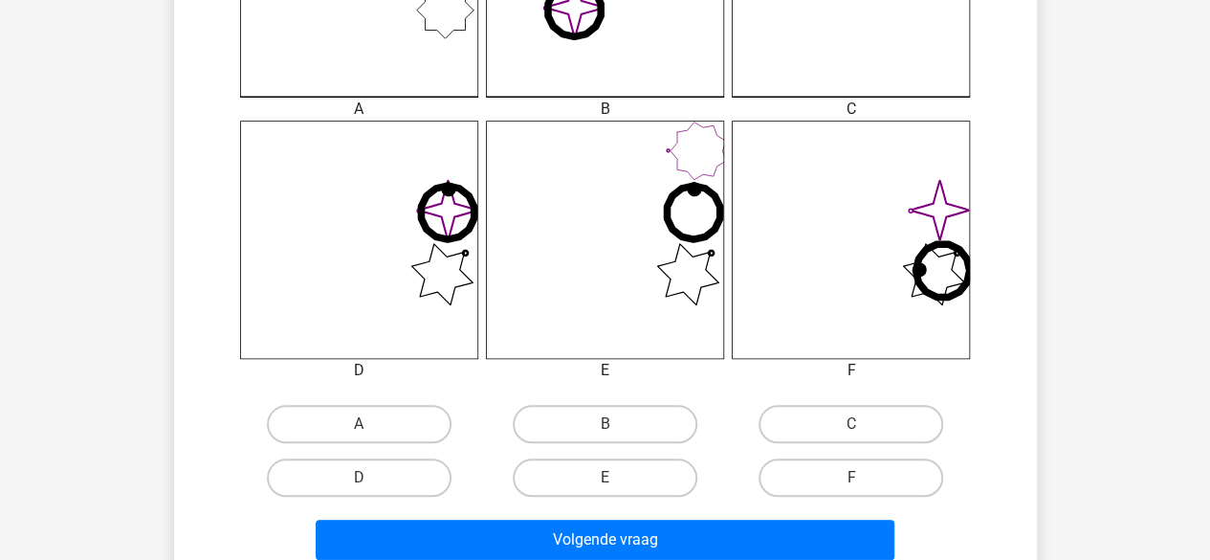
scroll to position [699, 0]
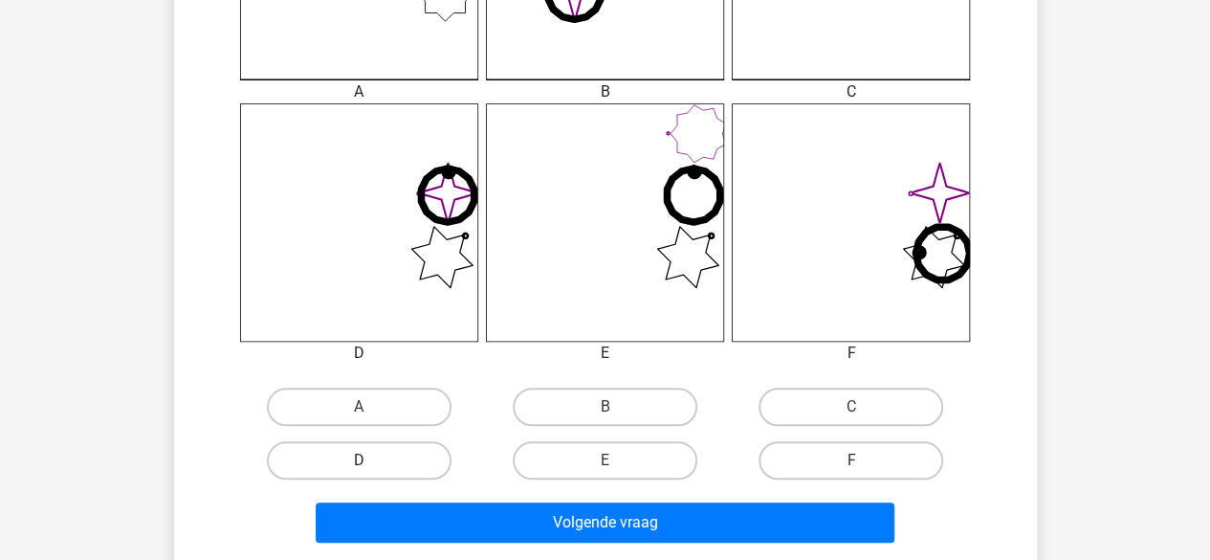
click at [408, 450] on label "D" at bounding box center [359, 460] width 185 height 38
click at [371, 460] on input "D" at bounding box center [365, 466] width 12 height 12
radio input "true"
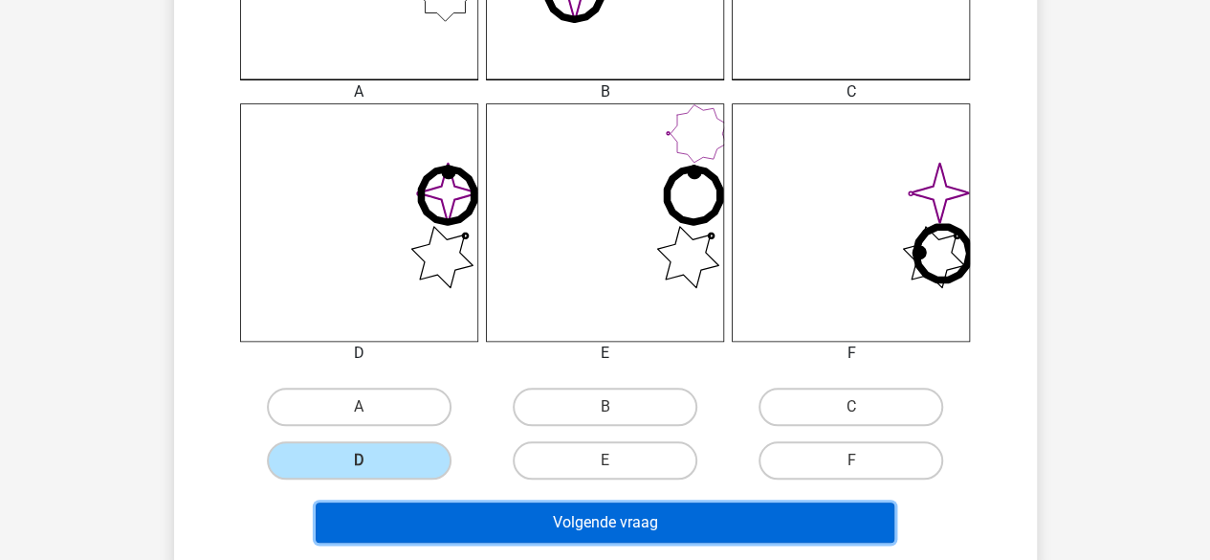
click at [462, 516] on button "Volgende vraag" at bounding box center [605, 522] width 579 height 40
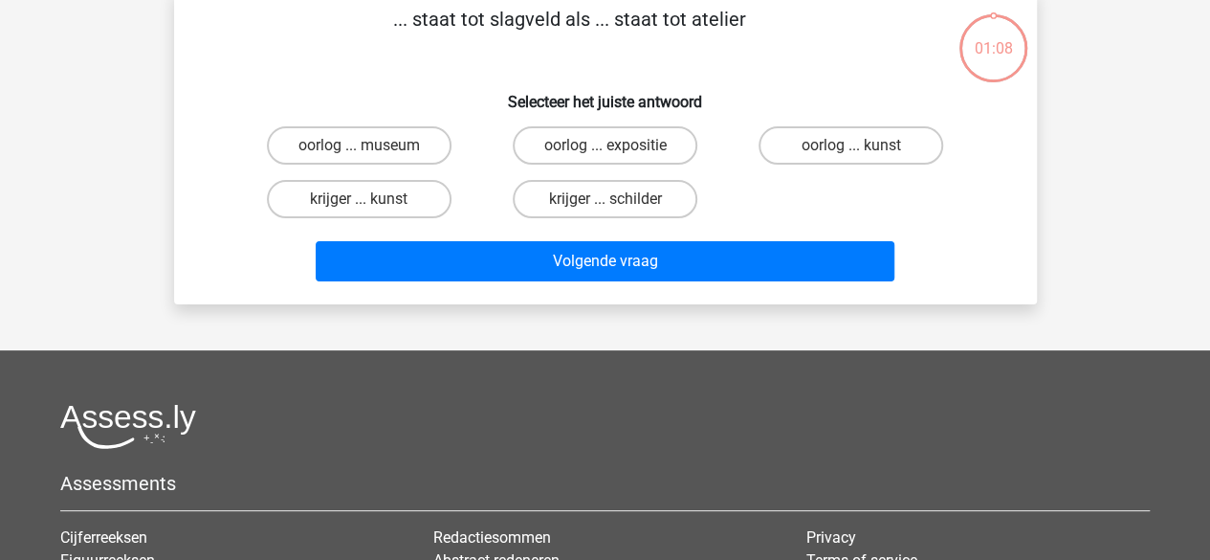
scroll to position [88, 0]
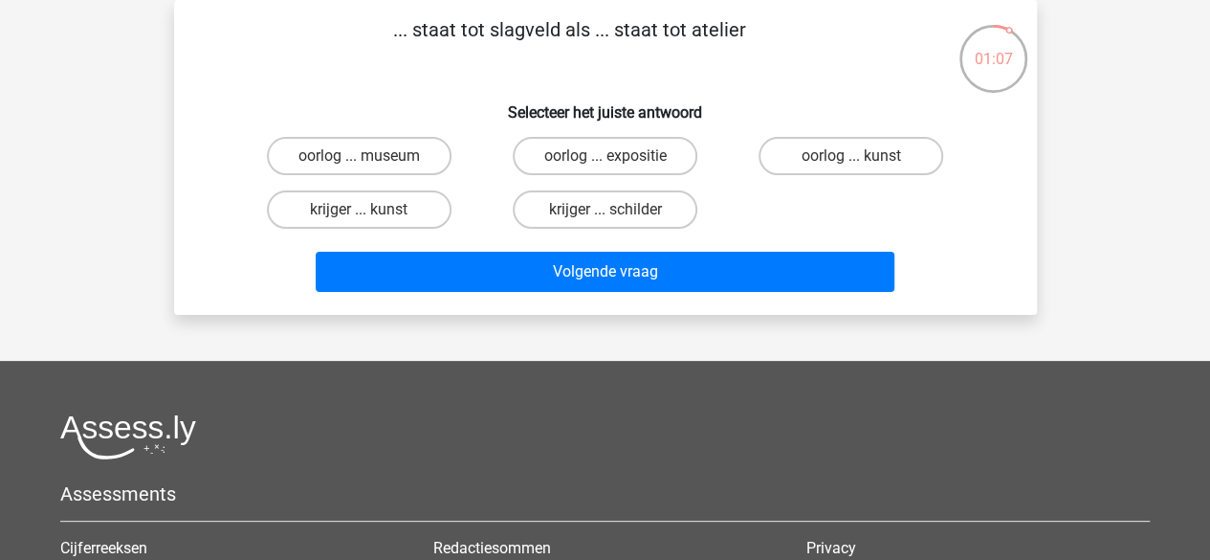
click at [134, 192] on div "Registreer" at bounding box center [605, 389] width 1210 height 954
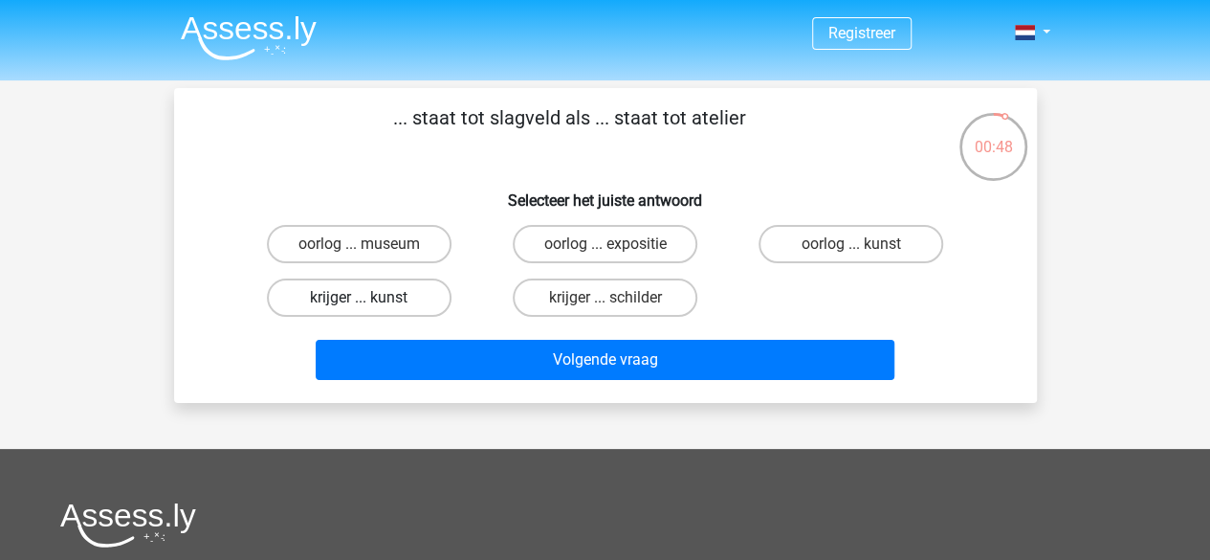
click at [375, 312] on label "krijger ... kunst" at bounding box center [359, 297] width 185 height 38
click at [371, 310] on input "krijger ... kunst" at bounding box center [365, 303] width 12 height 12
radio input "true"
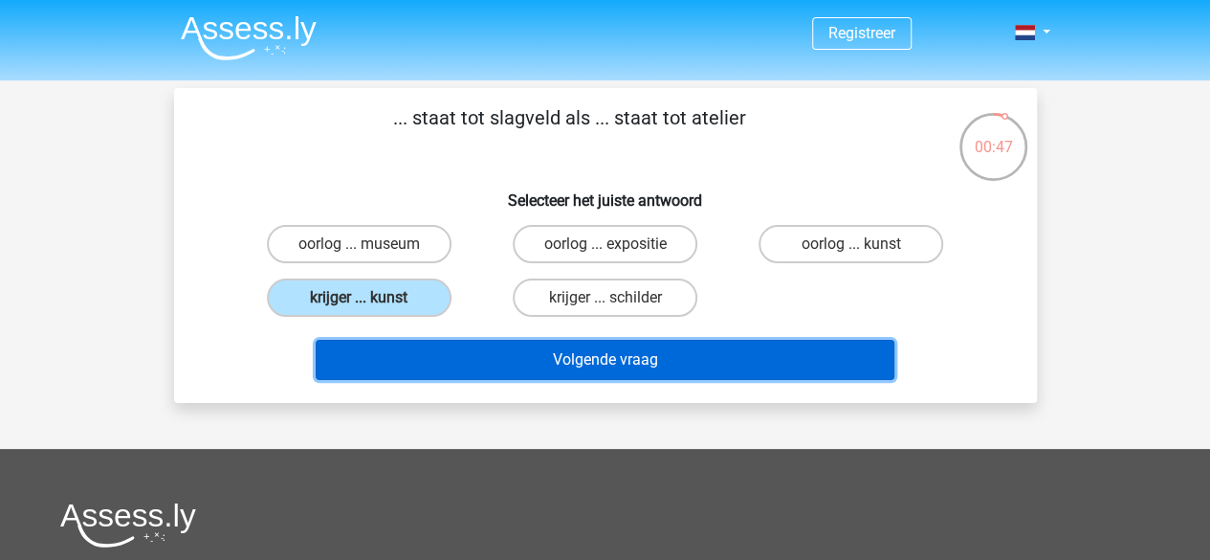
click at [406, 359] on button "Volgende vraag" at bounding box center [605, 360] width 579 height 40
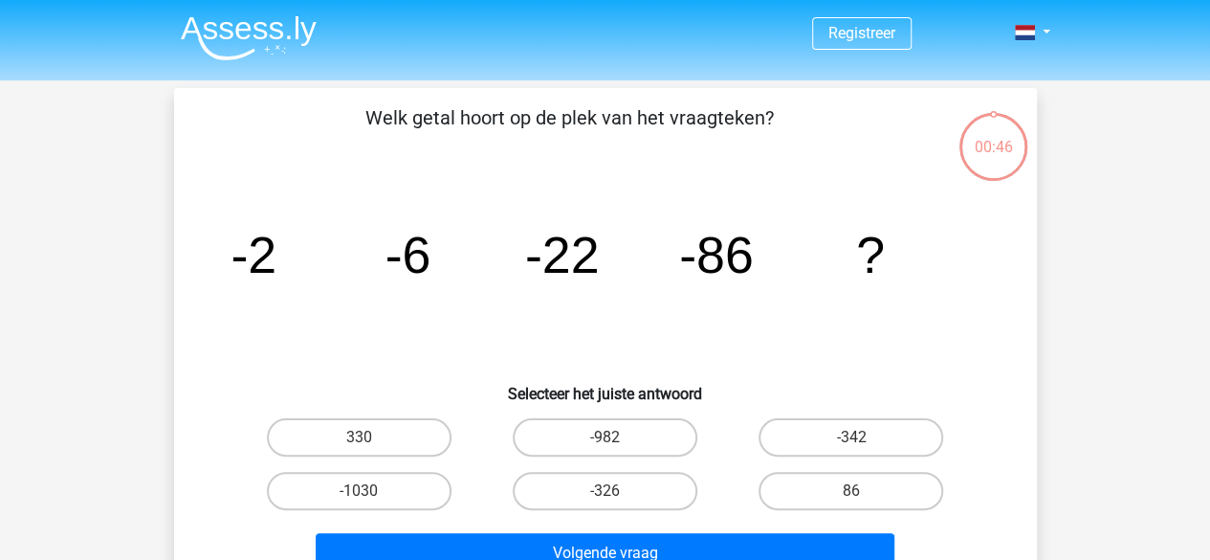
scroll to position [88, 0]
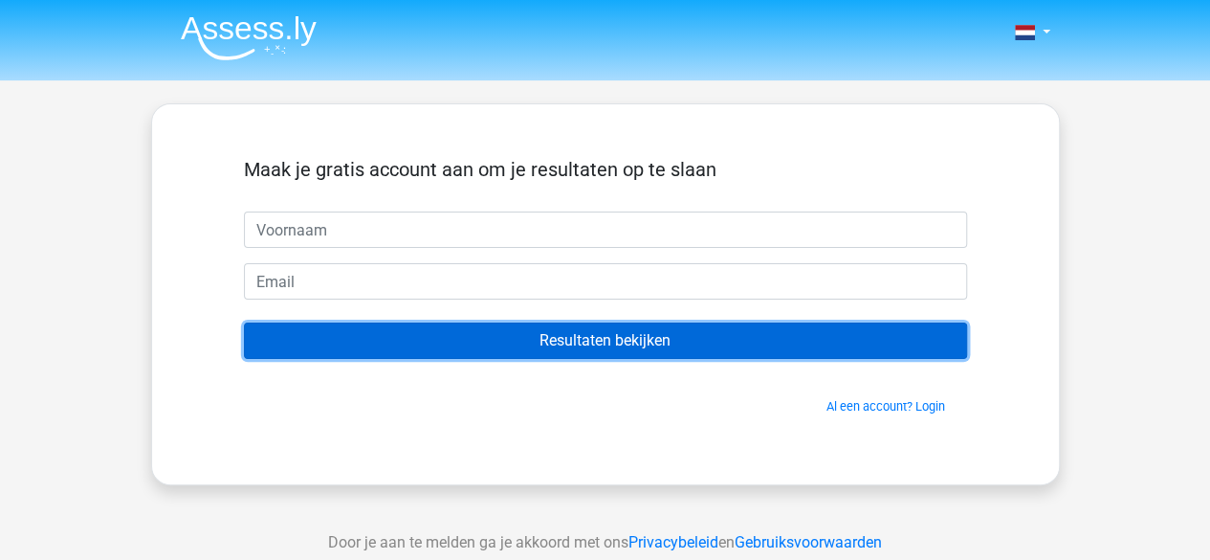
click at [652, 340] on input "Resultaten bekijken" at bounding box center [605, 340] width 723 height 36
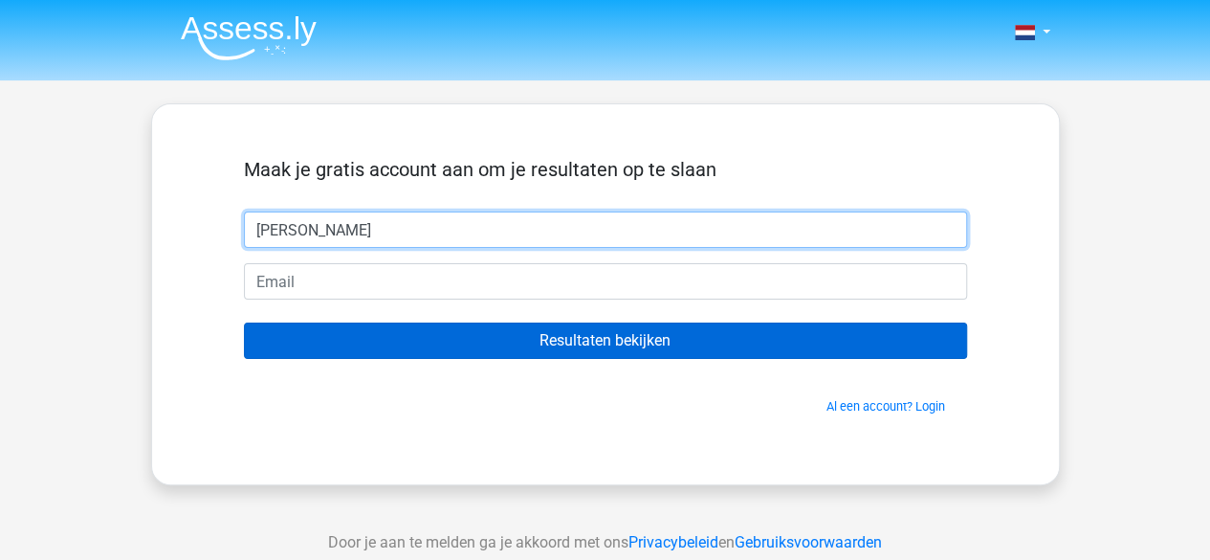
type input "[PERSON_NAME]"
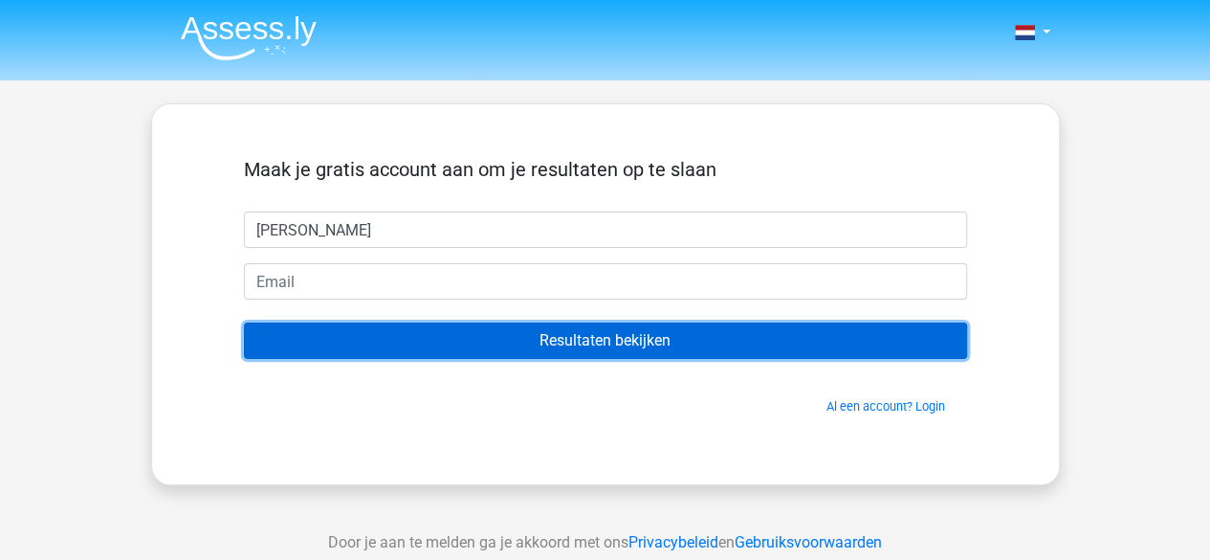
click at [652, 340] on input "Resultaten bekijken" at bounding box center [605, 340] width 723 height 36
